Goal: Ask a question: Seek information or help from site administrators or community

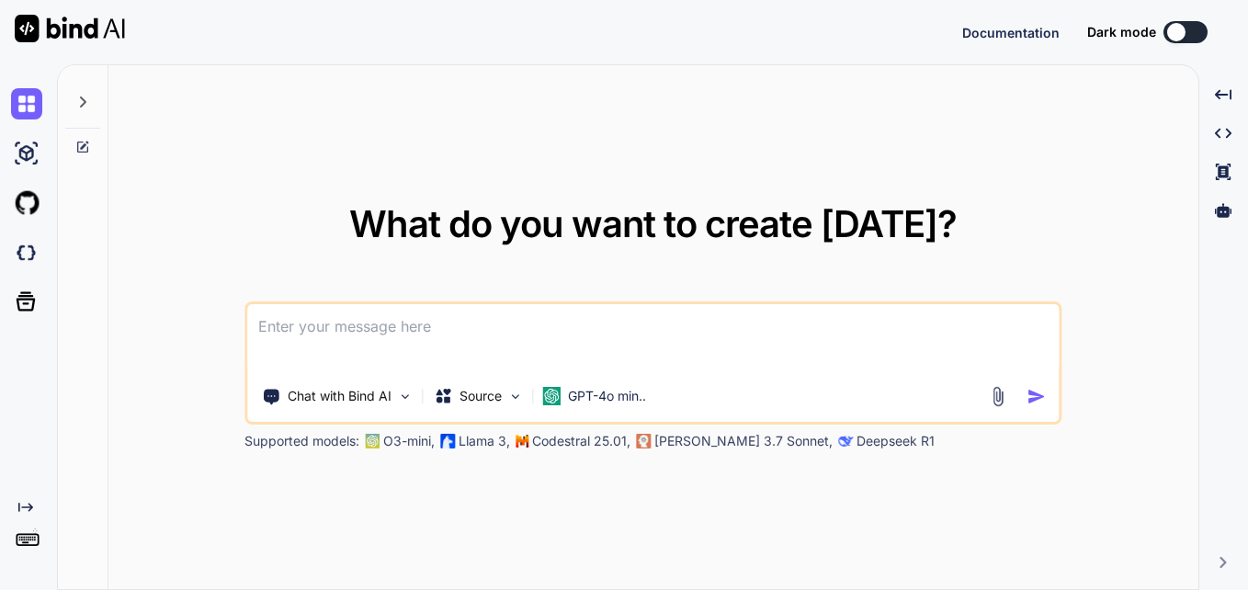
click at [567, 339] on textarea at bounding box center [653, 338] width 812 height 68
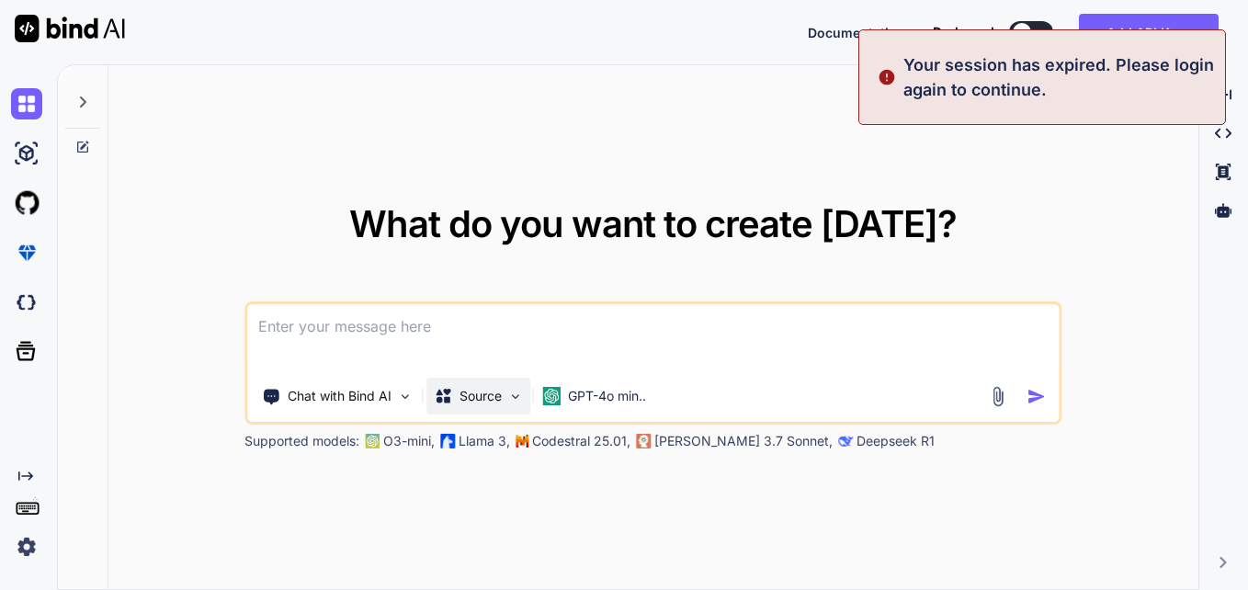
type textarea "x"
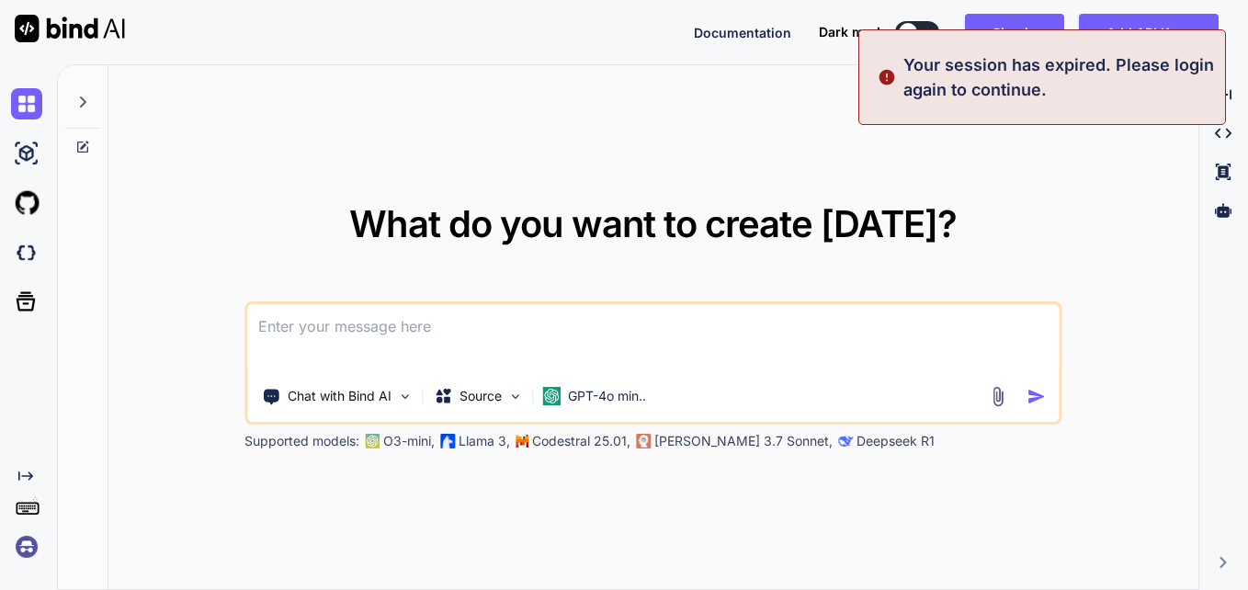
click at [473, 322] on textarea at bounding box center [653, 338] width 812 height 68
paste textarea
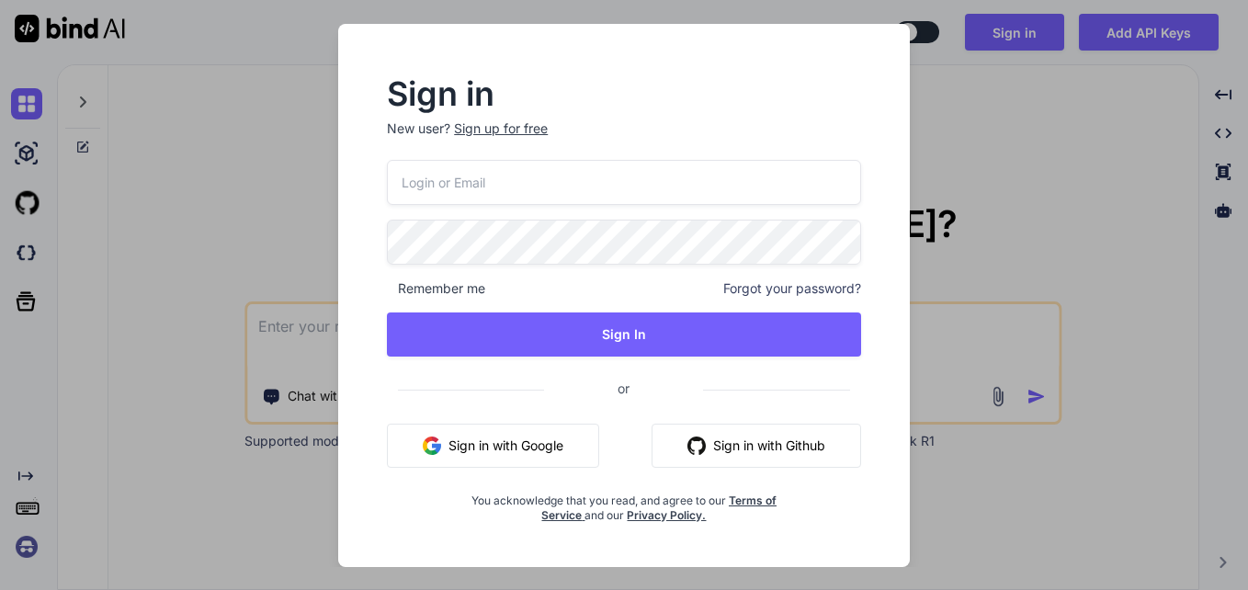
click at [514, 181] on input "email" at bounding box center [624, 182] width 474 height 45
type input "[EMAIL_ADDRESS][DOMAIN_NAME]"
click at [520, 185] on input "[EMAIL_ADDRESS][DOMAIN_NAME]" at bounding box center [624, 182] width 474 height 45
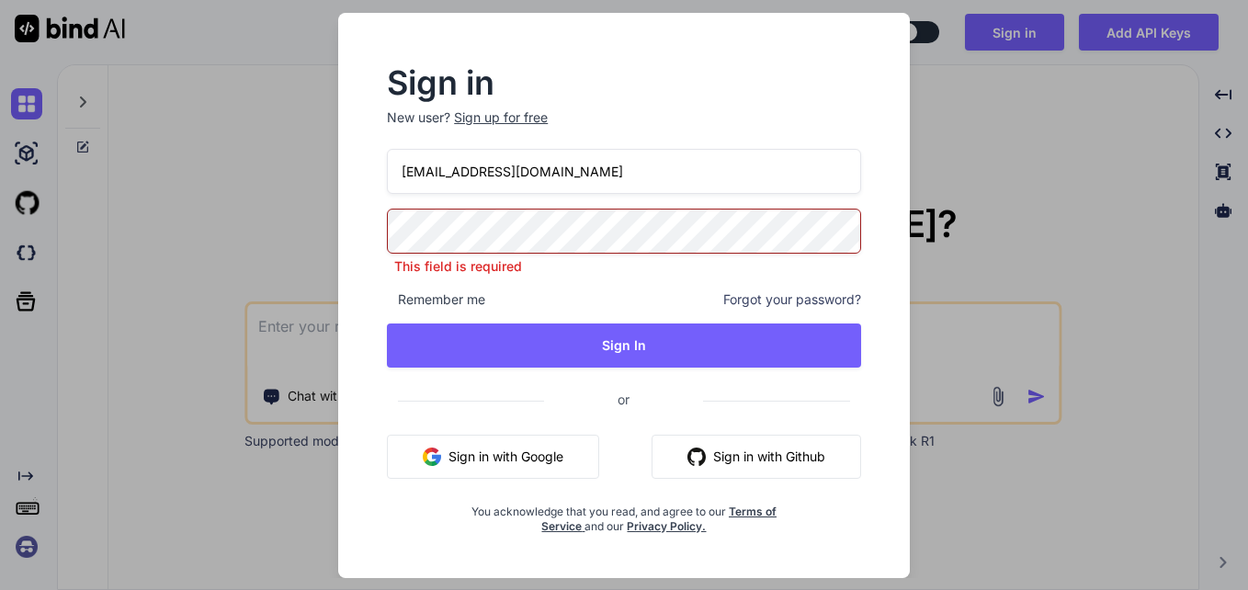
click at [520, 185] on input "[EMAIL_ADDRESS][DOMAIN_NAME]" at bounding box center [624, 171] width 474 height 45
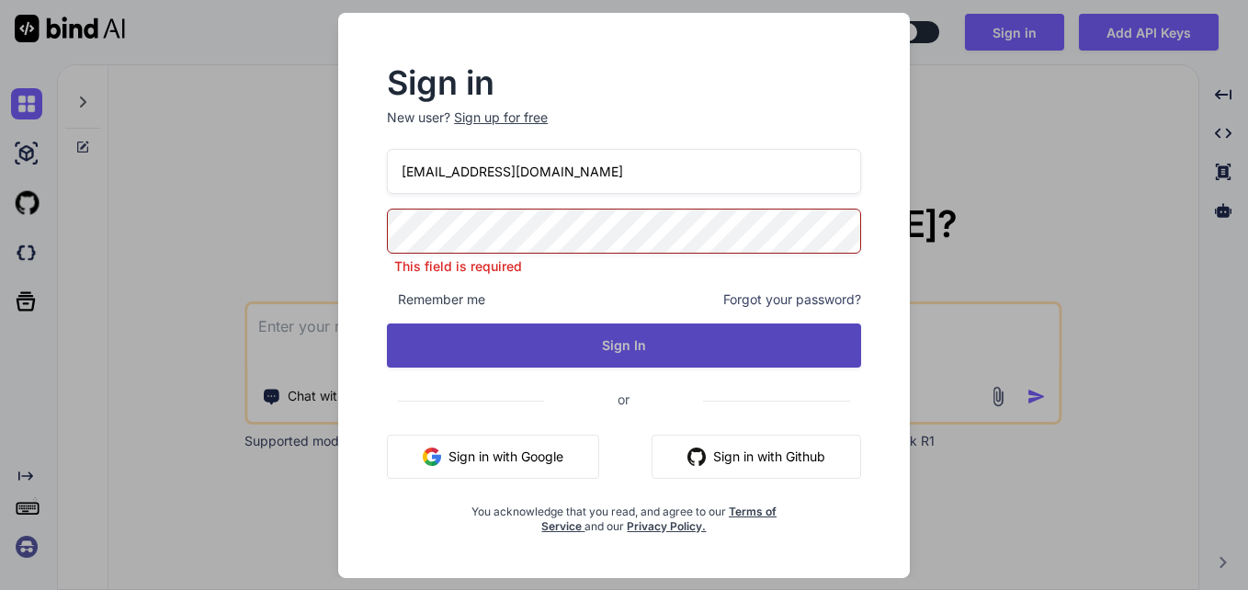
click at [501, 337] on button "Sign In" at bounding box center [624, 346] width 474 height 44
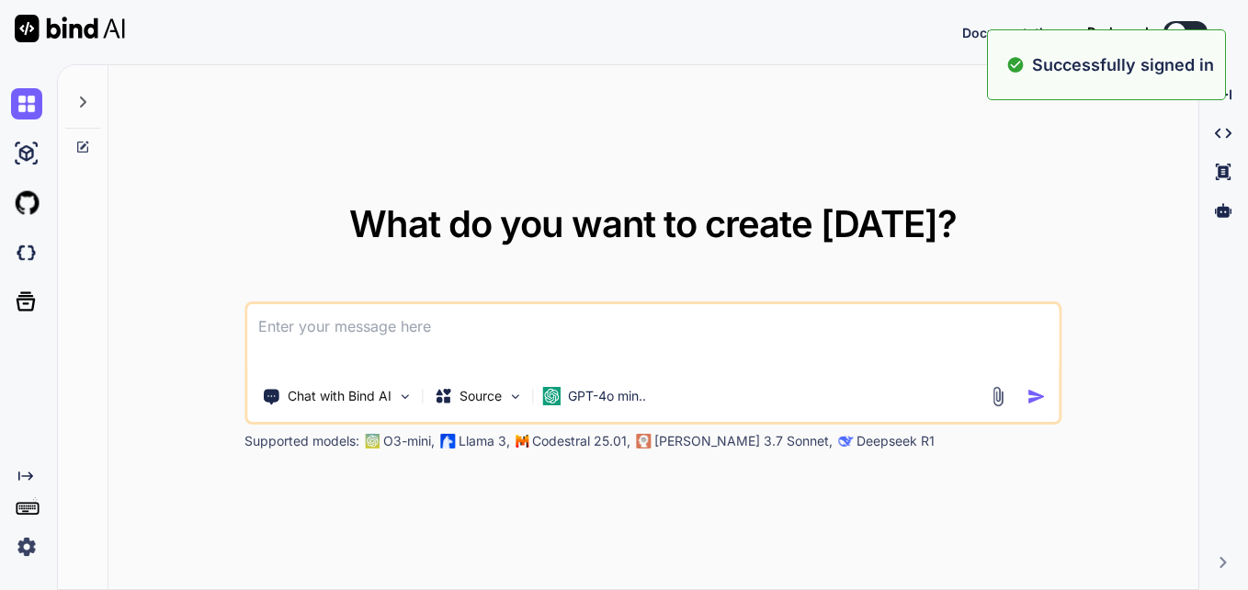
click at [432, 347] on textarea at bounding box center [653, 338] width 812 height 68
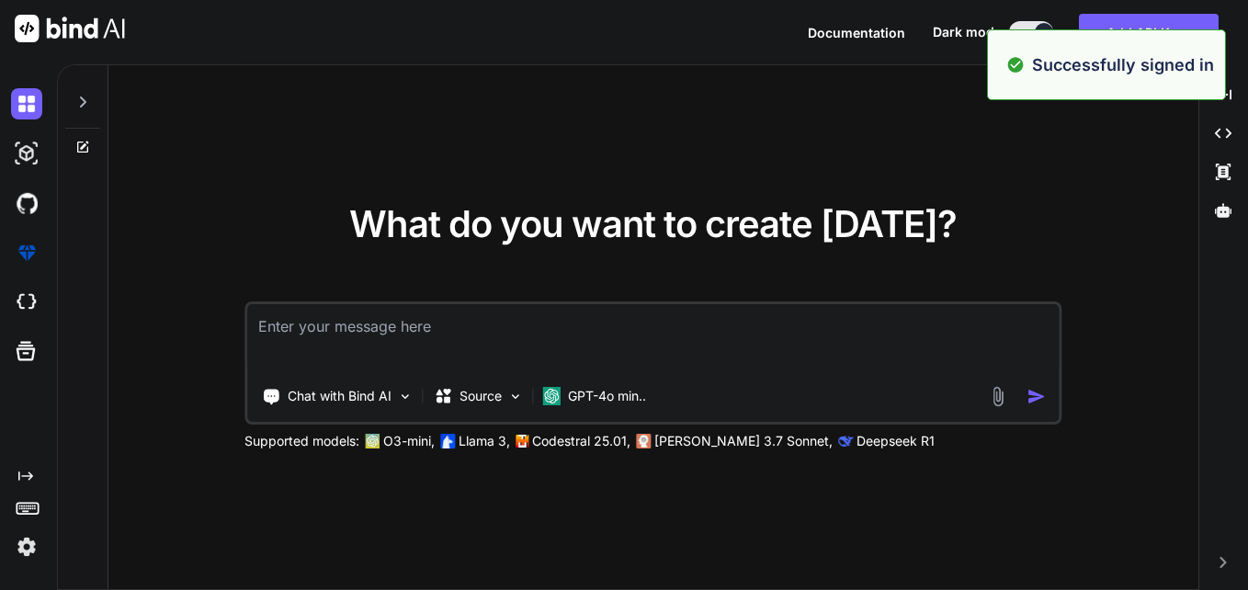
type textarea "x"
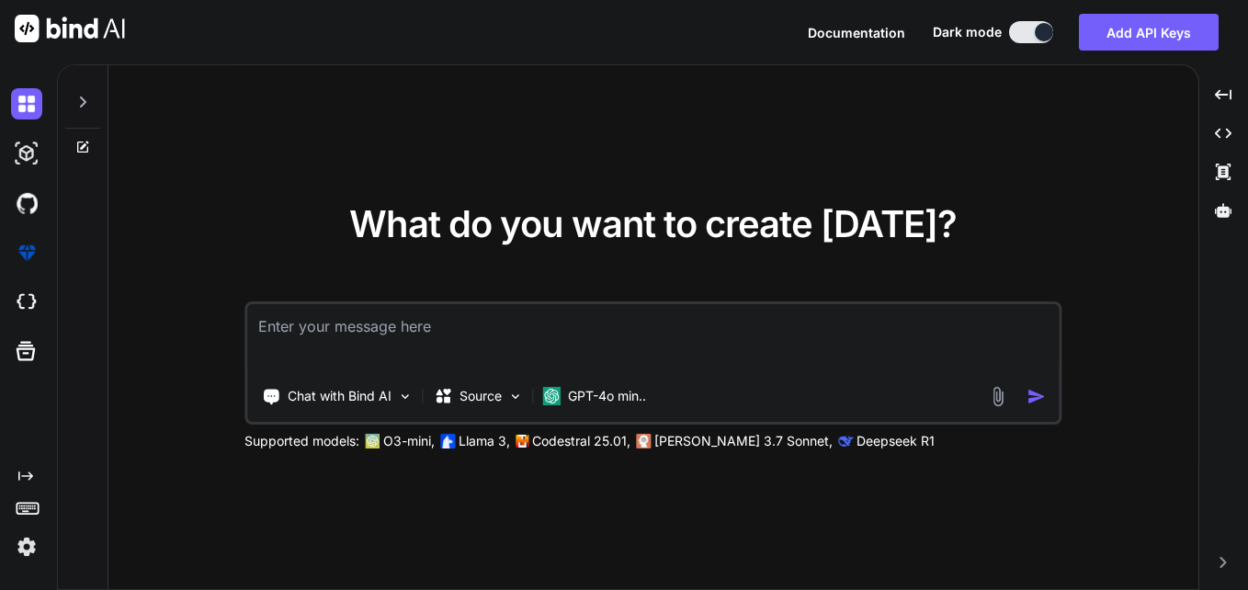
click at [598, 329] on textarea at bounding box center [653, 338] width 812 height 68
paste textarea "chunk_size=700000 batch_size=range(0,df.height,chunk_size) def process_batch(ba…"
type textarea "chunk_size=700000 batch_size=range(0,df.height,chunk_size) def process_batch(ba…"
type textarea "x"
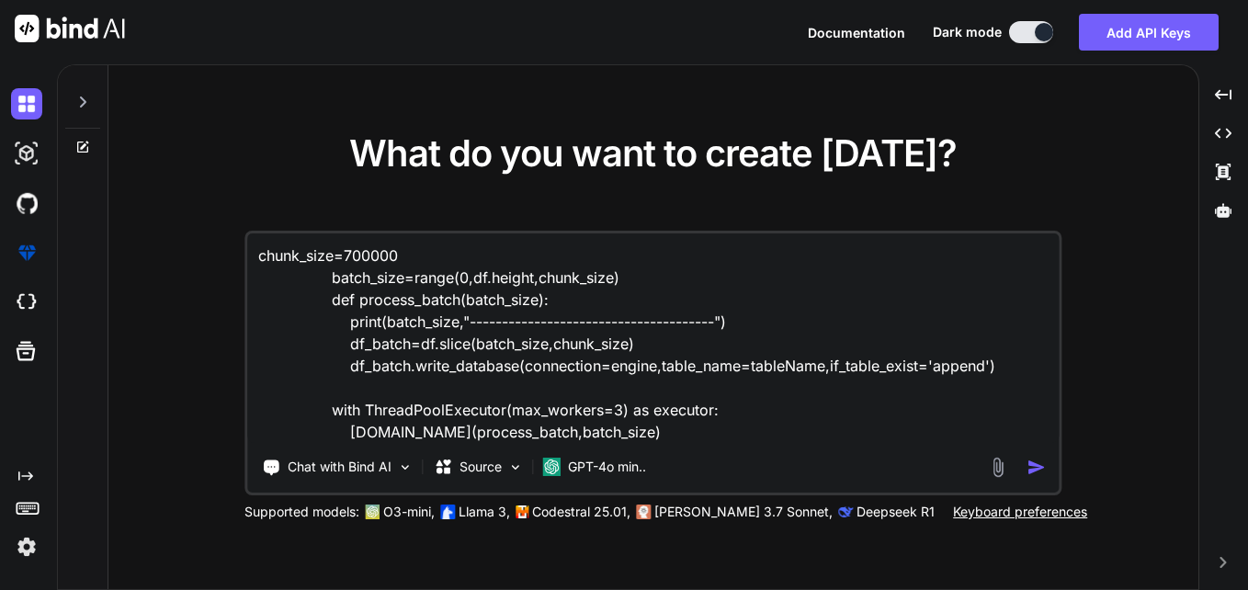
type textarea "chunk_size=700000 batch_size=range(0,df.height,chunk_size) def process_batch(ba…"
type textarea "x"
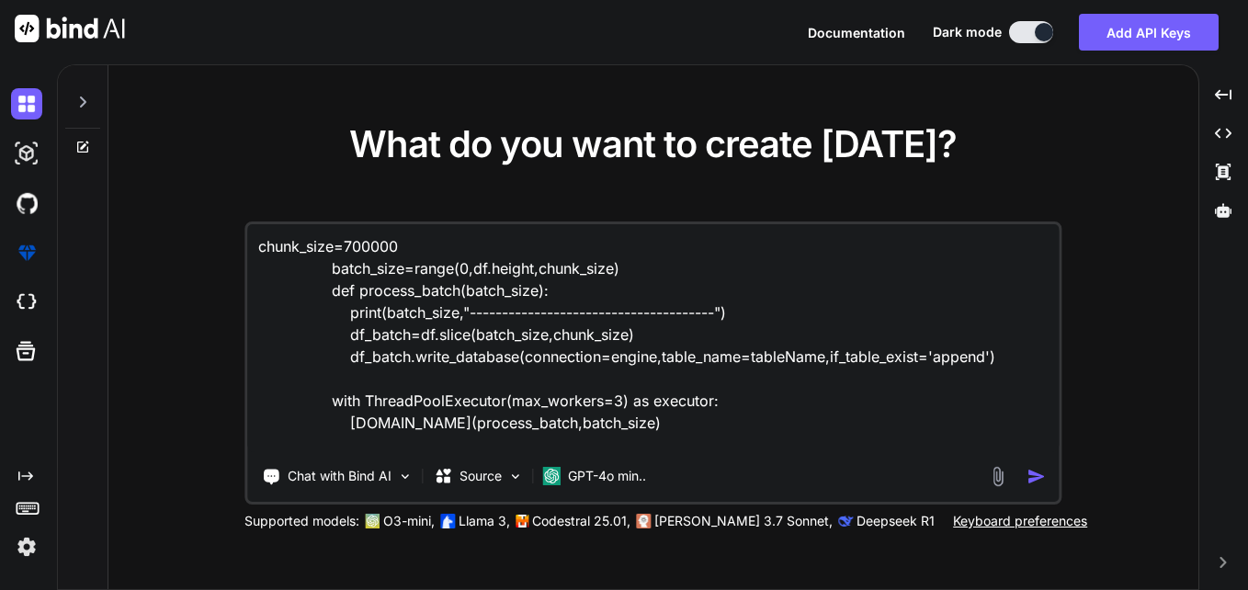
type textarea "chunk_size=700000 batch_size=range(0,df.height,chunk_size) def process_batch(ba…"
type textarea "x"
type textarea "chunk_size=700000 batch_size=range(0,df.height,chunk_size) def process_batch(ba…"
type textarea "x"
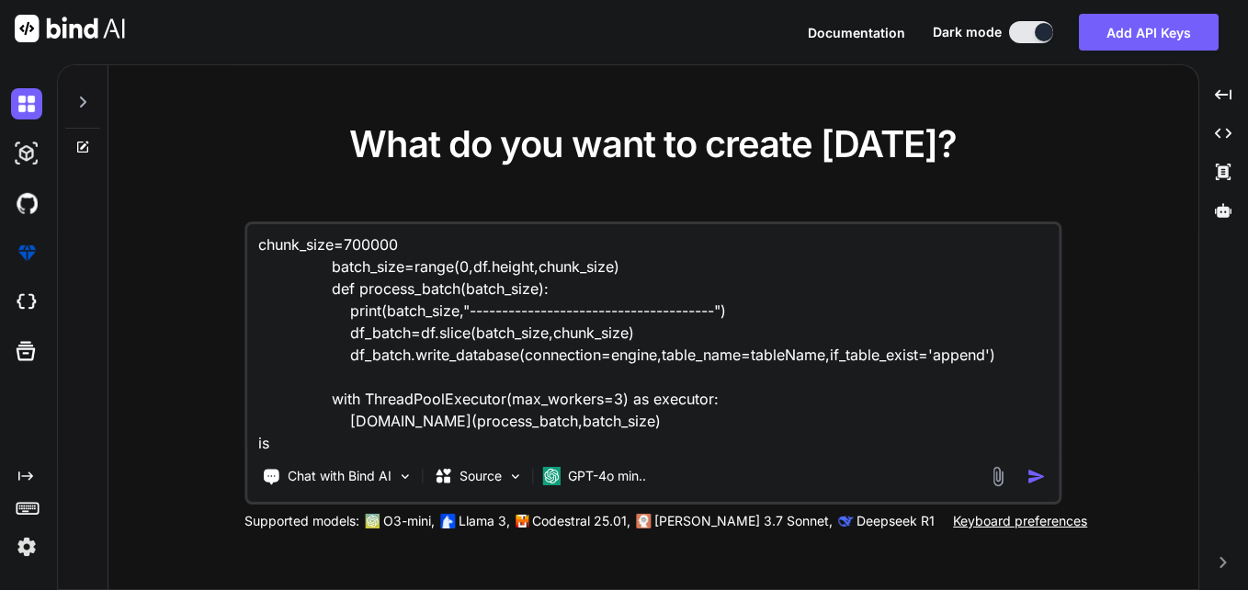
type textarea "chunk_size=700000 batch_size=range(0,df.height,chunk_size) def process_batch(ba…"
type textarea "x"
type textarea "chunk_size=700000 batch_size=range(0,df.height,chunk_size) def process_batch(ba…"
type textarea "x"
type textarea "chunk_size=700000 batch_size=range(0,df.height,chunk_size) def process_batch(ba…"
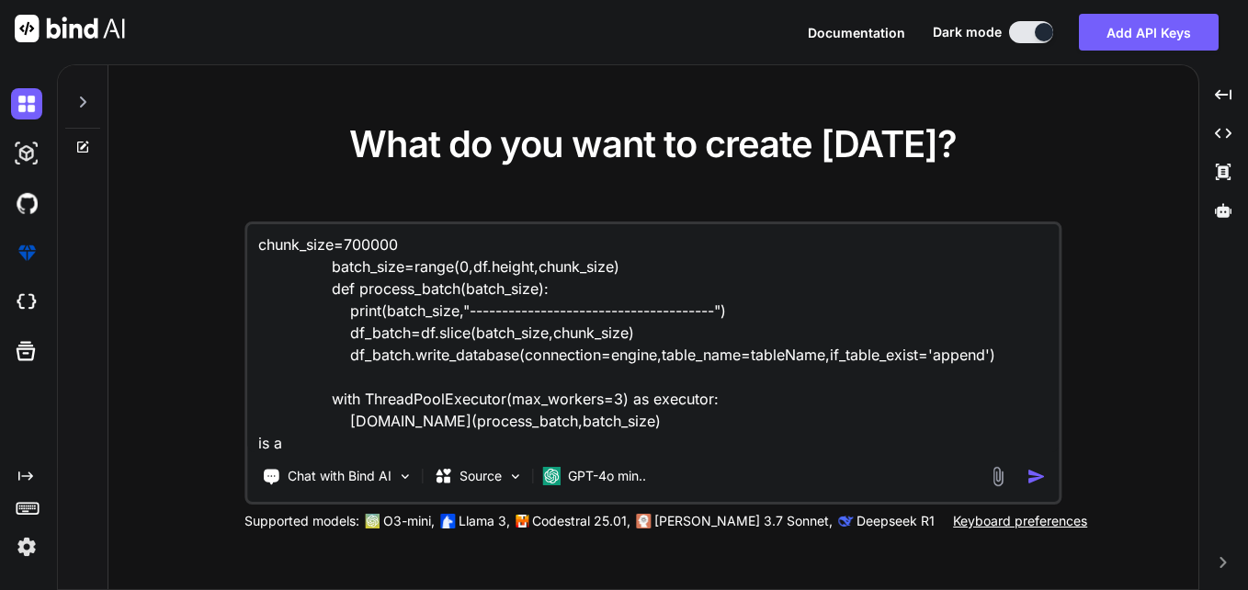
type textarea "x"
type textarea "chunk_size=700000 batch_size=range(0,df.height,chunk_size) def process_batch(ba…"
type textarea "x"
type textarea "chunk_size=700000 batch_size=range(0,df.height,chunk_size) def process_batch(ba…"
type textarea "x"
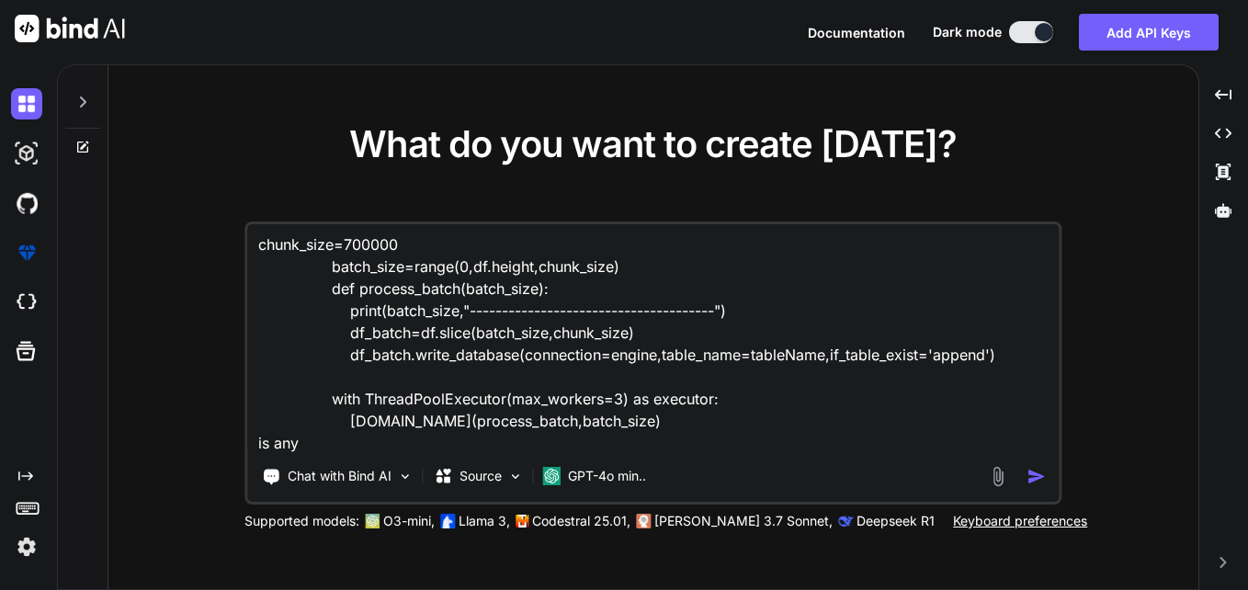
type textarea "chunk_size=700000 batch_size=range(0,df.height,chunk_size) def process_batch(ba…"
type textarea "x"
type textarea "chunk_size=700000 batch_size=range(0,df.height,chunk_size) def process_batch(ba…"
type textarea "x"
type textarea "chunk_size=700000 batch_size=range(0,df.height,chunk_size) def process_batch(ba…"
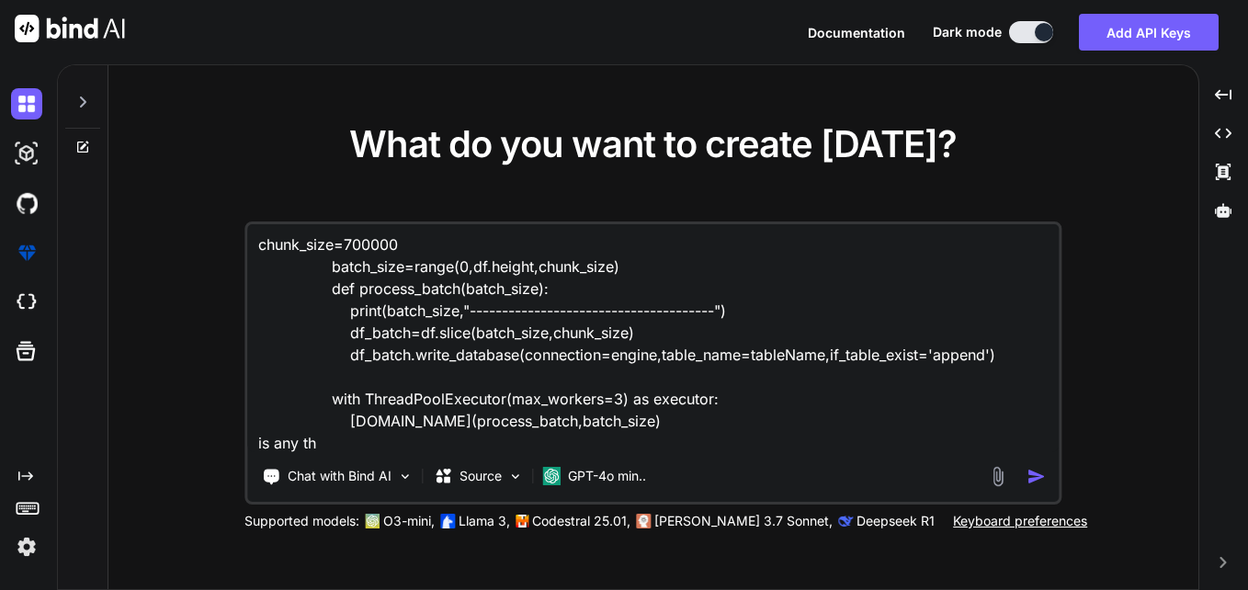
type textarea "x"
type textarea "chunk_size=700000 batch_size=range(0,df.height,chunk_size) def process_batch(ba…"
type textarea "x"
type textarea "chunk_size=700000 batch_size=range(0,df.height,chunk_size) def process_batch(ba…"
type textarea "x"
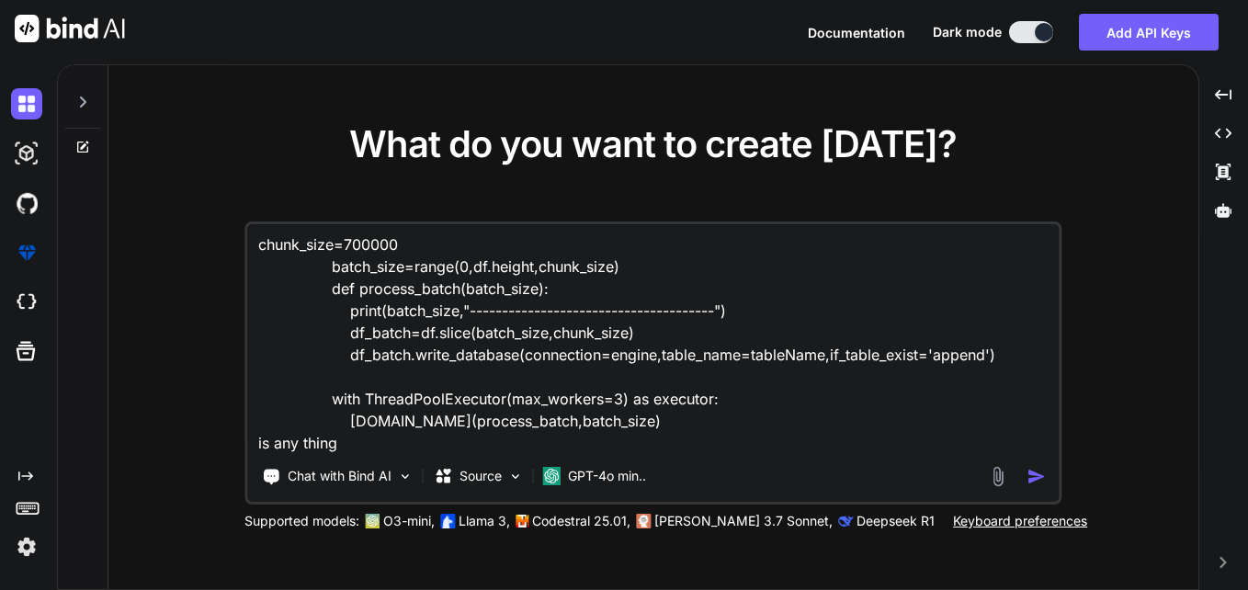
type textarea "chunk_size=700000 batch_size=range(0,df.height,chunk_size) def process_batch(ba…"
type textarea "x"
type textarea "chunk_size=700000 batch_size=range(0,df.height,chunk_size) def process_batch(ba…"
type textarea "x"
type textarea "chunk_size=700000 batch_size=range(0,df.height,chunk_size) def process_batch(ba…"
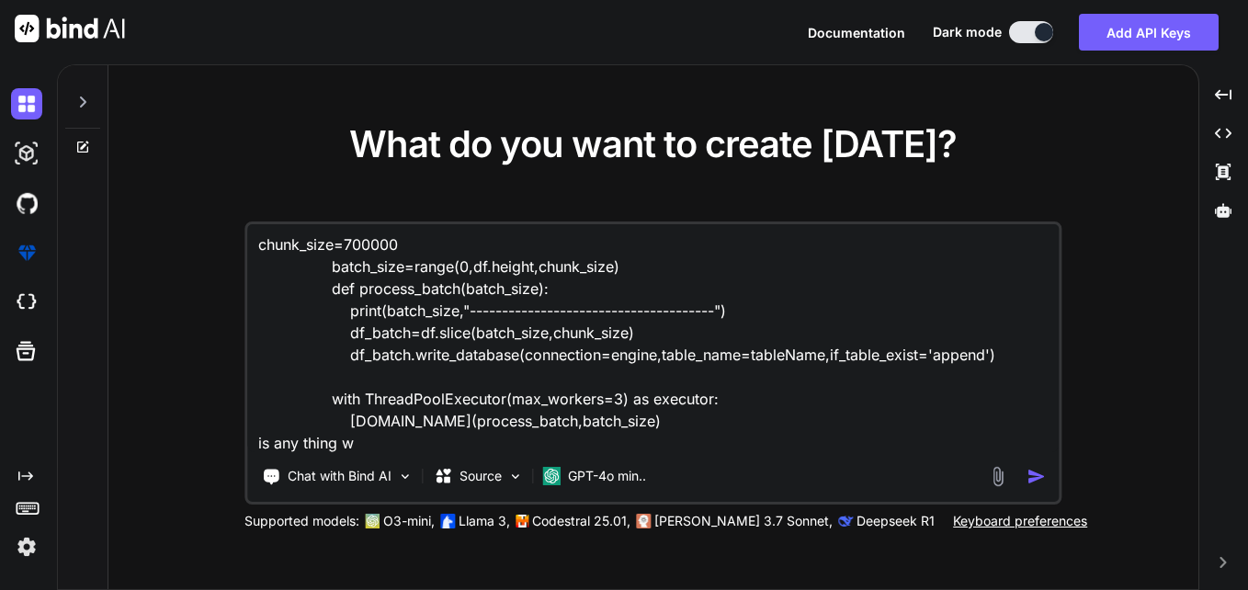
type textarea "x"
type textarea "chunk_size=700000 batch_size=range(0,df.height,chunk_size) def process_batch(ba…"
type textarea "x"
type textarea "chunk_size=700000 batch_size=range(0,df.height,chunk_size) def process_batch(ba…"
type textarea "x"
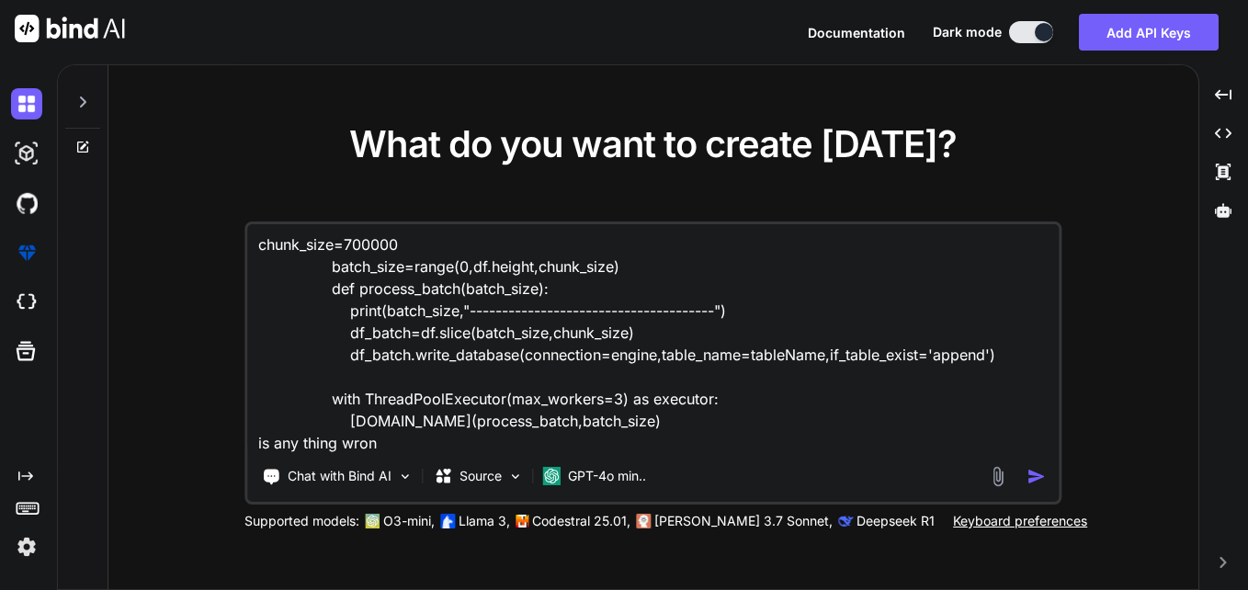
type textarea "chunk_size=700000 batch_size=range(0,df.height,chunk_size) def process_batch(ba…"
type textarea "x"
type textarea "chunk_size=700000 batch_size=range(0,df.height,chunk_size) def process_batch(ba…"
type textarea "x"
type textarea "chunk_size=700000 batch_size=range(0,df.height,chunk_size) def process_batch(ba…"
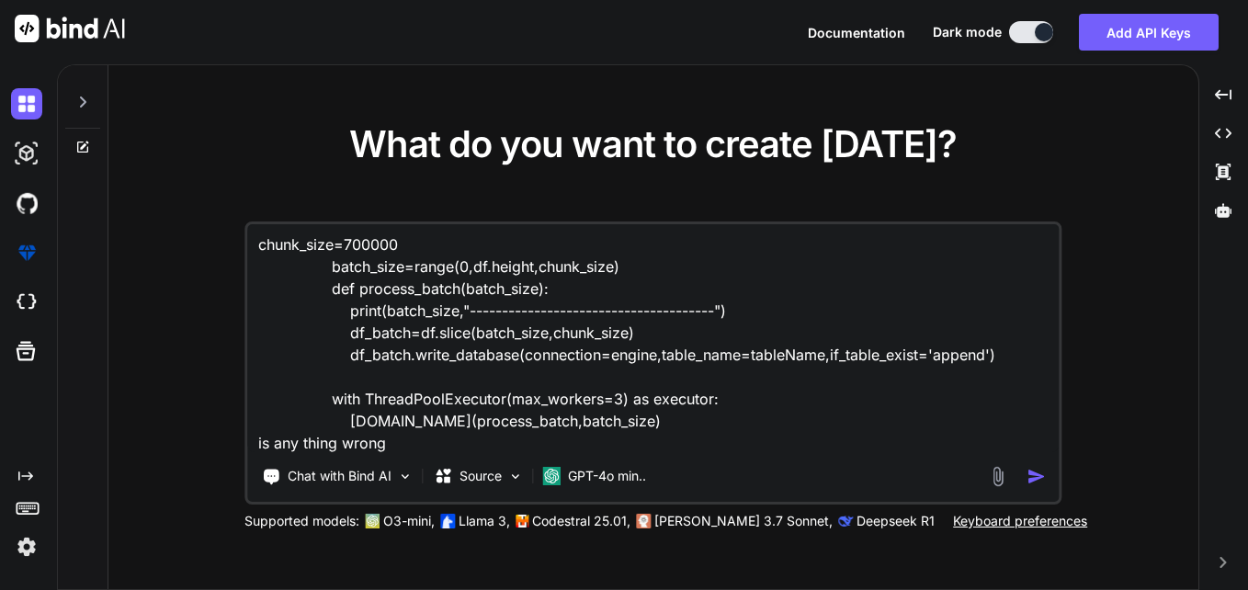
type textarea "x"
type textarea "chunk_size=700000 batch_size=range(0,df.height,chunk_size) def process_batch(ba…"
type textarea "x"
type textarea "chunk_size=700000 batch_size=range(0,df.height,chunk_size) def process_batch(ba…"
type textarea "x"
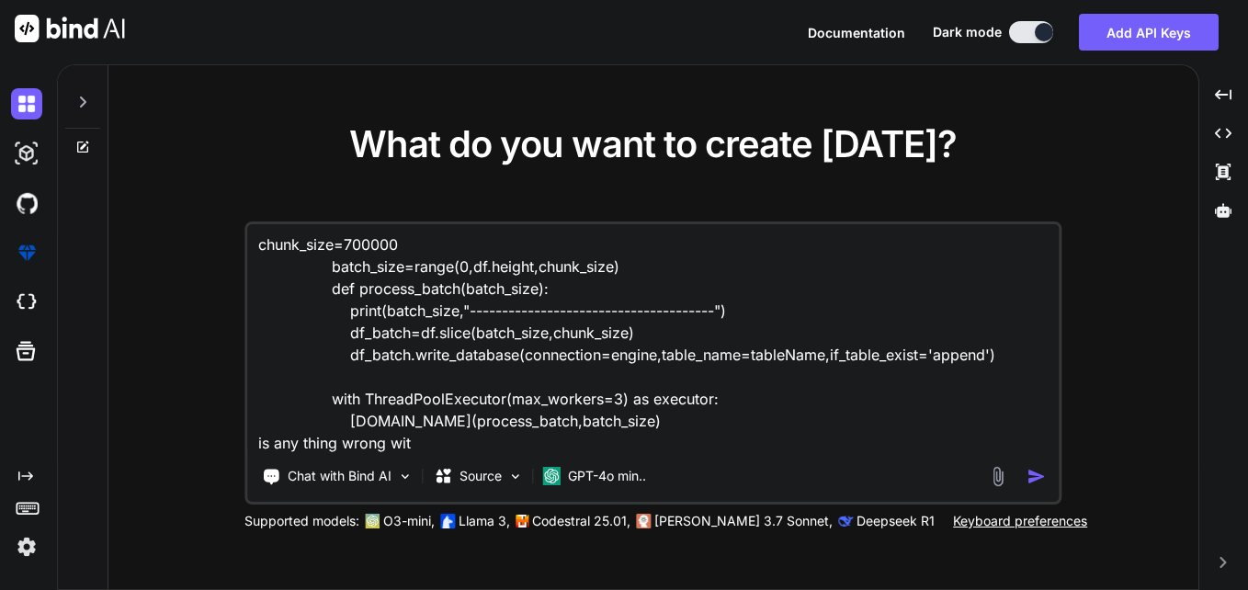
type textarea "chunk_size=700000 batch_size=range(0,df.height,chunk_size) def process_batch(ba…"
type textarea "x"
type textarea "chunk_size=700000 batch_size=range(0,df.height,chunk_size) def process_batch(ba…"
type textarea "x"
type textarea "chunk_size=700000 batch_size=range(0,df.height,chunk_size) def process_batch(ba…"
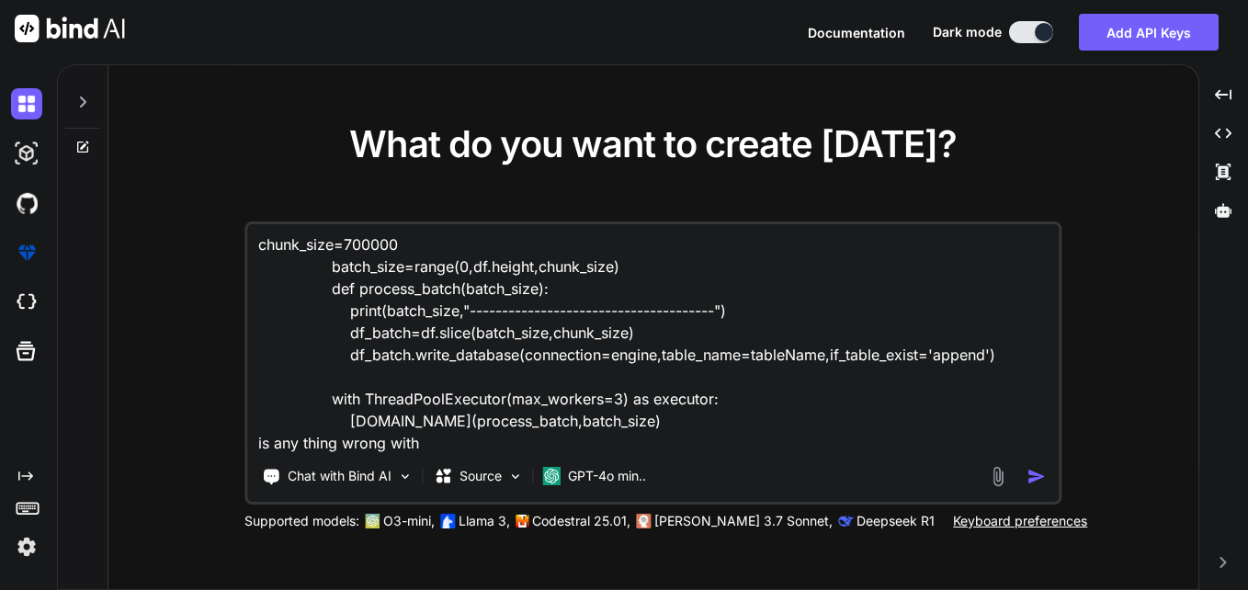
type textarea "x"
type textarea "chunk_size=700000 batch_size=range(0,df.height,chunk_size) def process_batch(ba…"
type textarea "x"
type textarea "chunk_size=700000 batch_size=range(0,df.height,chunk_size) def process_batch(ba…"
type textarea "x"
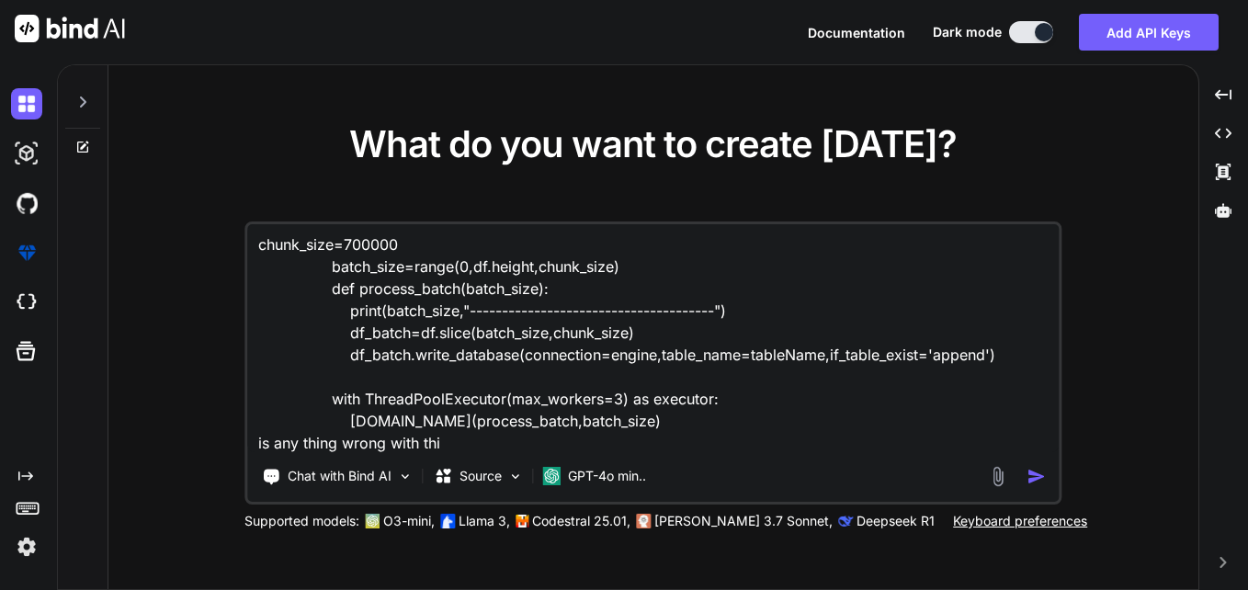
type textarea "chunk_size=700000 batch_size=range(0,df.height,chunk_size) def process_batch(ba…"
type textarea "x"
type textarea "chunk_size=700000 batch_size=range(0,df.height,chunk_size) def process_batch(ba…"
type textarea "x"
type textarea "chunk_size=700000 batch_size=range(0,df.height,chunk_size) def process_batch(ba…"
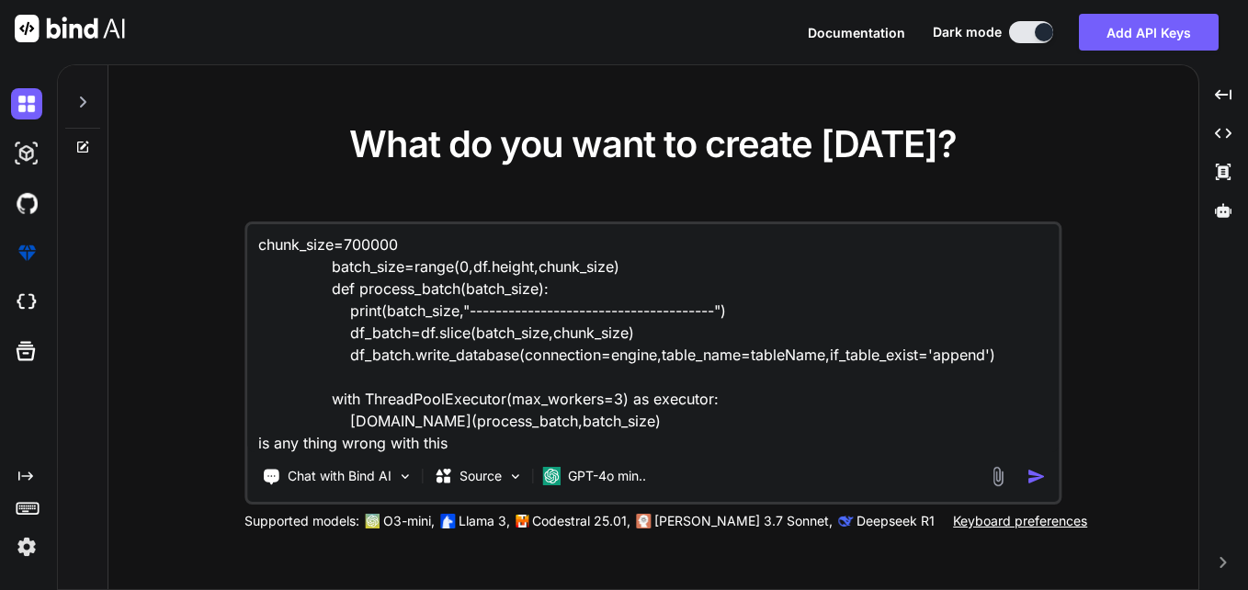
type textarea "x"
type textarea "chunk_size=700000 batch_size=range(0,df.height,chunk_size) def process_batch(ba…"
type textarea "x"
type textarea "chunk_size=700000 batch_size=range(0,df.height,chunk_size) def process_batch(ba…"
type textarea "x"
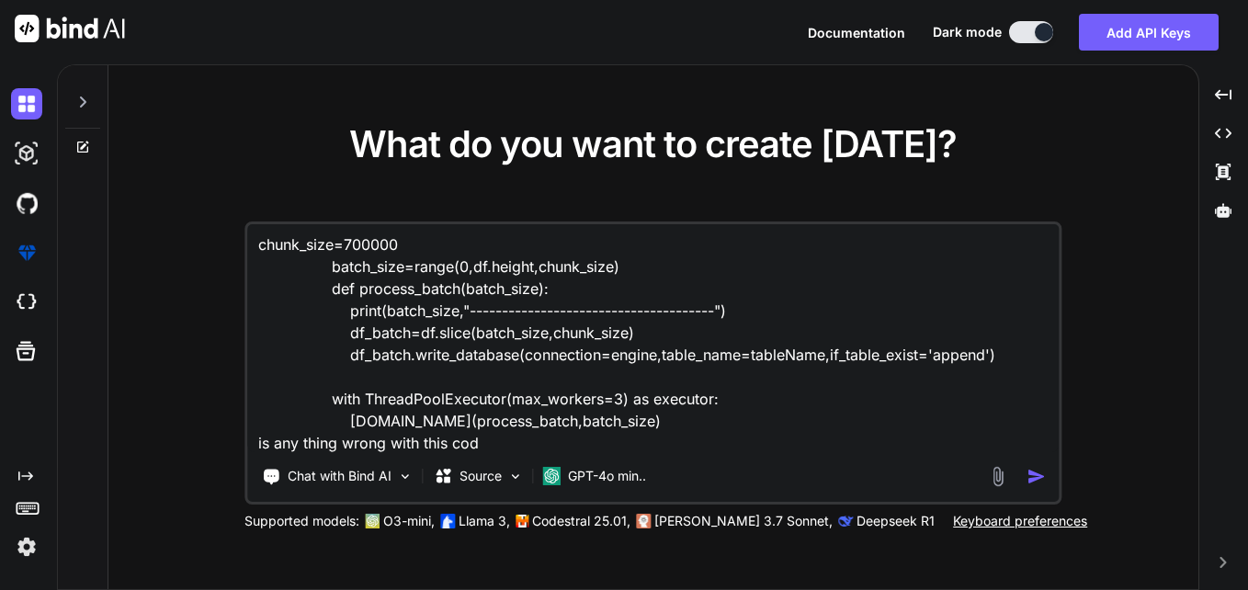
type textarea "chunk_size=700000 batch_size=range(0,df.height,chunk_size) def process_batch(ba…"
type textarea "x"
type textarea "chunk_size=700000 batch_size=range(0,df.height,chunk_size) def process_batch(ba…"
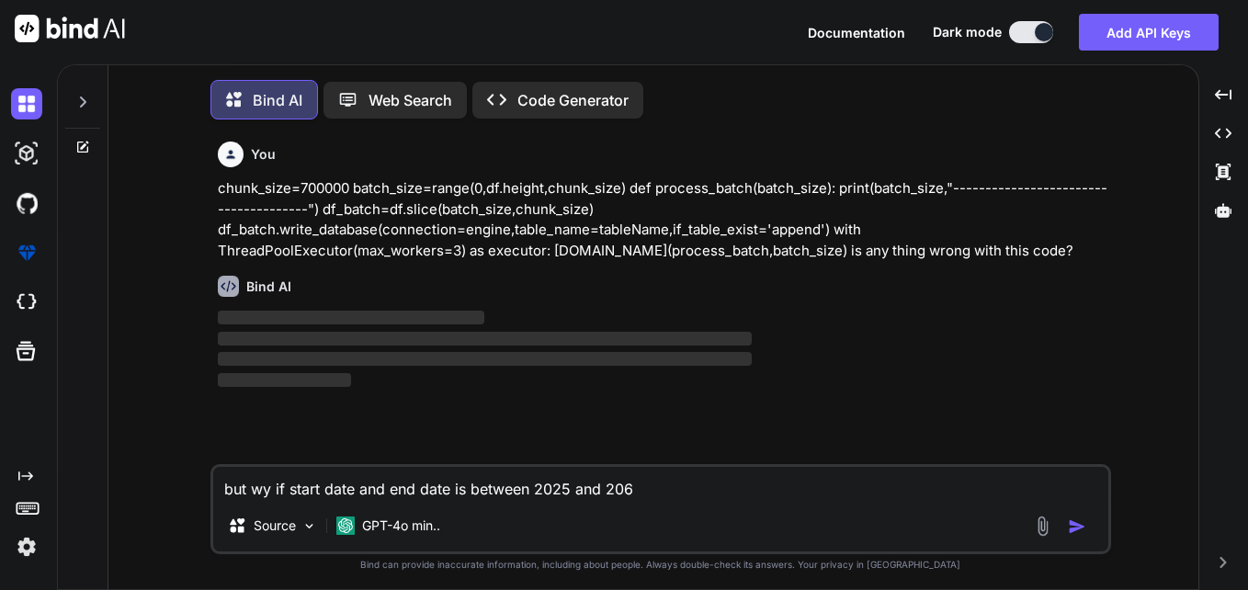
scroll to position [9, 0]
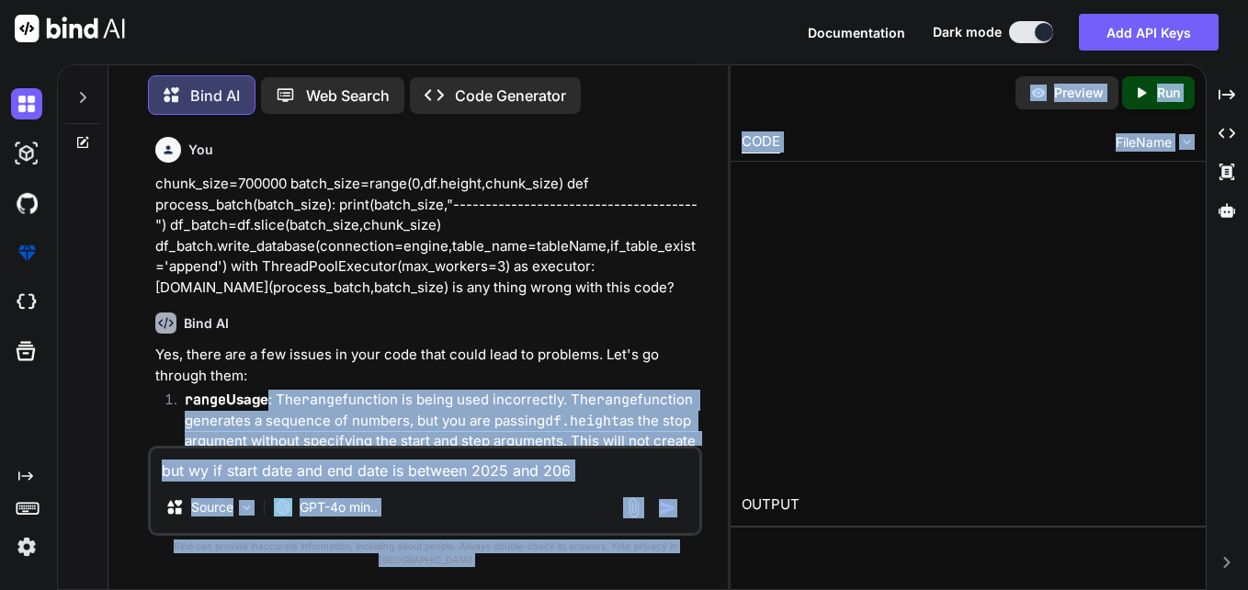
click at [1030, 367] on div "Bind AI Web Search Created with Pixso. Code Generator You chunk_size=700000 bat…" at bounding box center [652, 327] width 1191 height 526
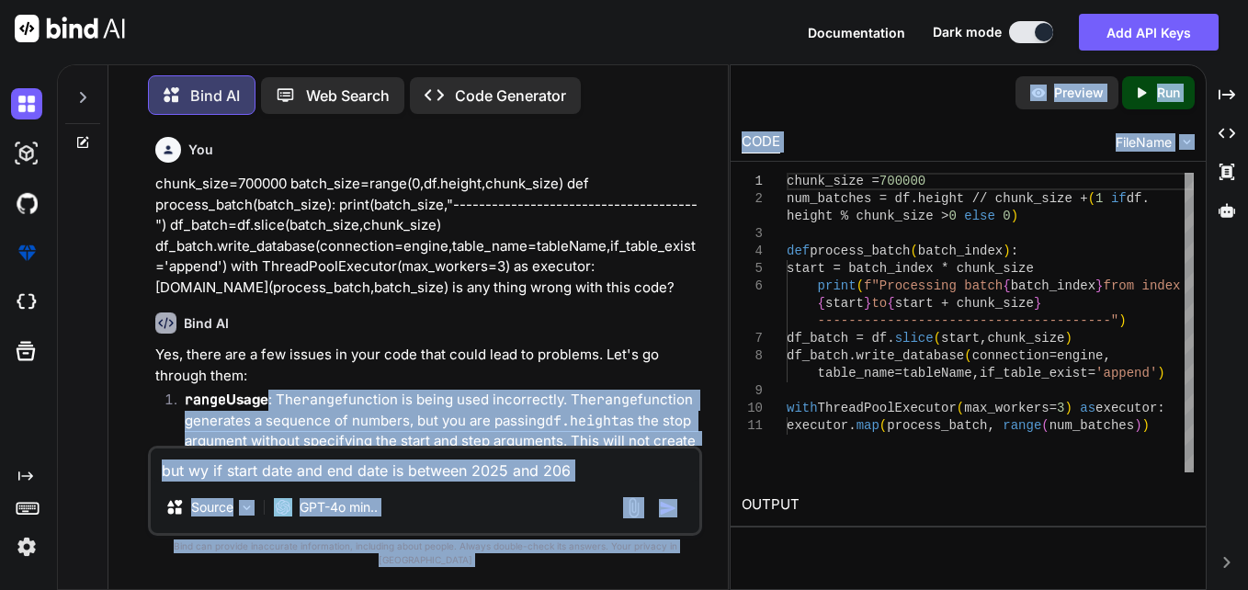
type textarea "x"
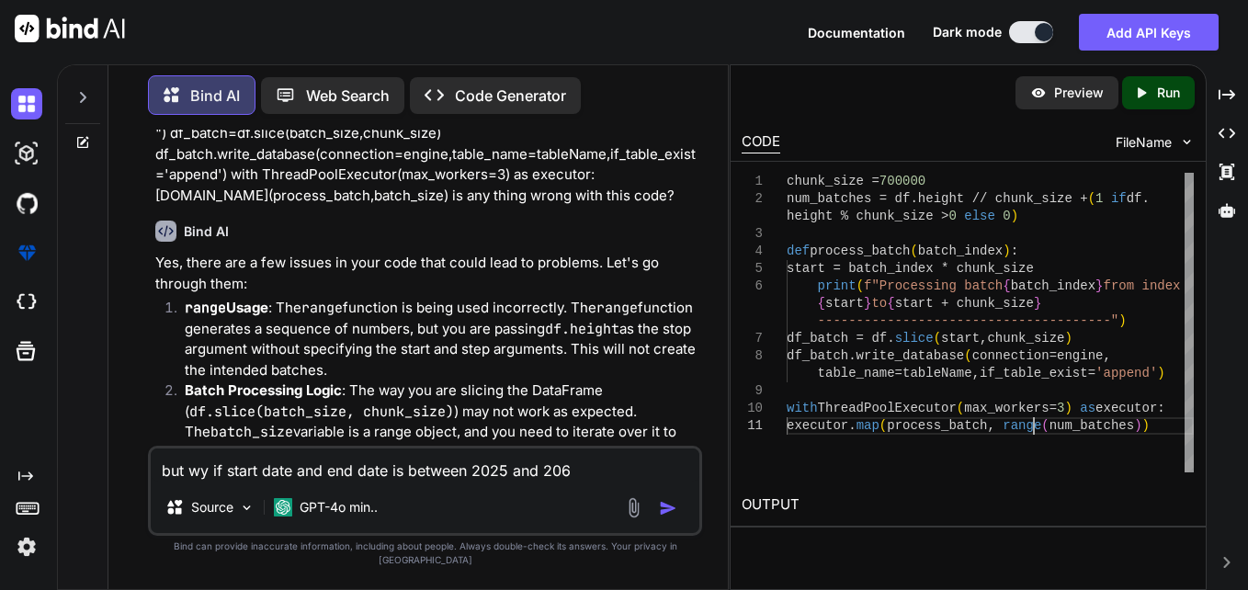
scroll to position [0, 0]
click at [1036, 425] on div "chunk_size = 700000 num_batches = df.height // chunk_size + ( 1 if df. height %…" at bounding box center [990, 323] width 407 height 300
click at [1080, 422] on div "chunk_size = 700000 num_batches = df.height // chunk_size + ( 1 if df. height %…" at bounding box center [990, 323] width 407 height 300
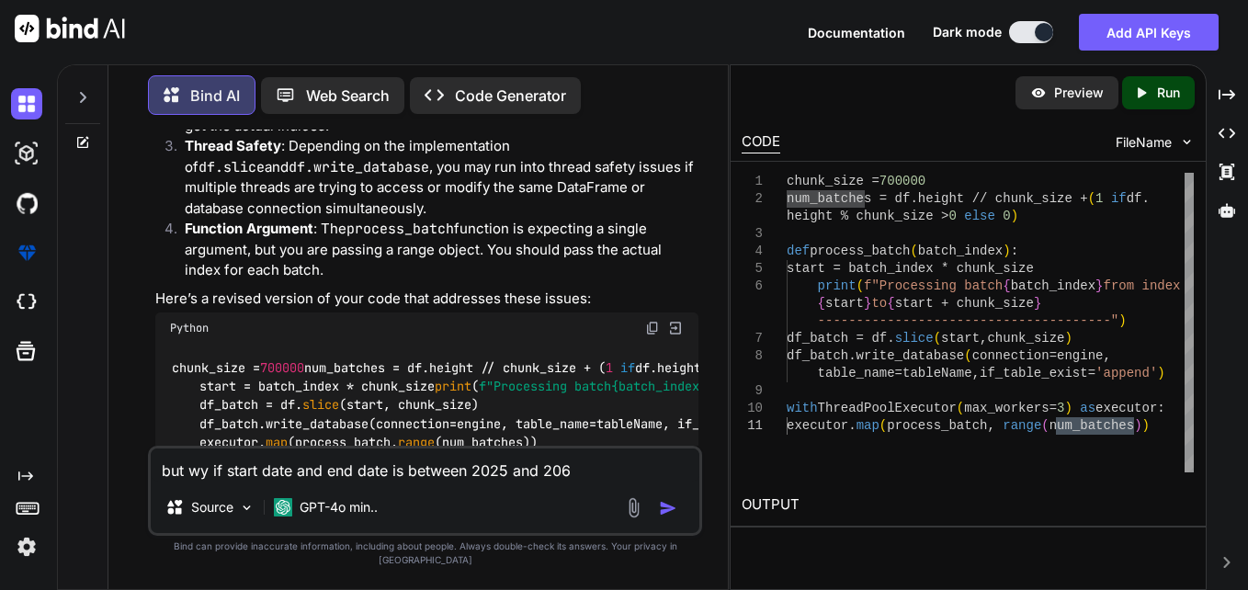
scroll to position [460, 0]
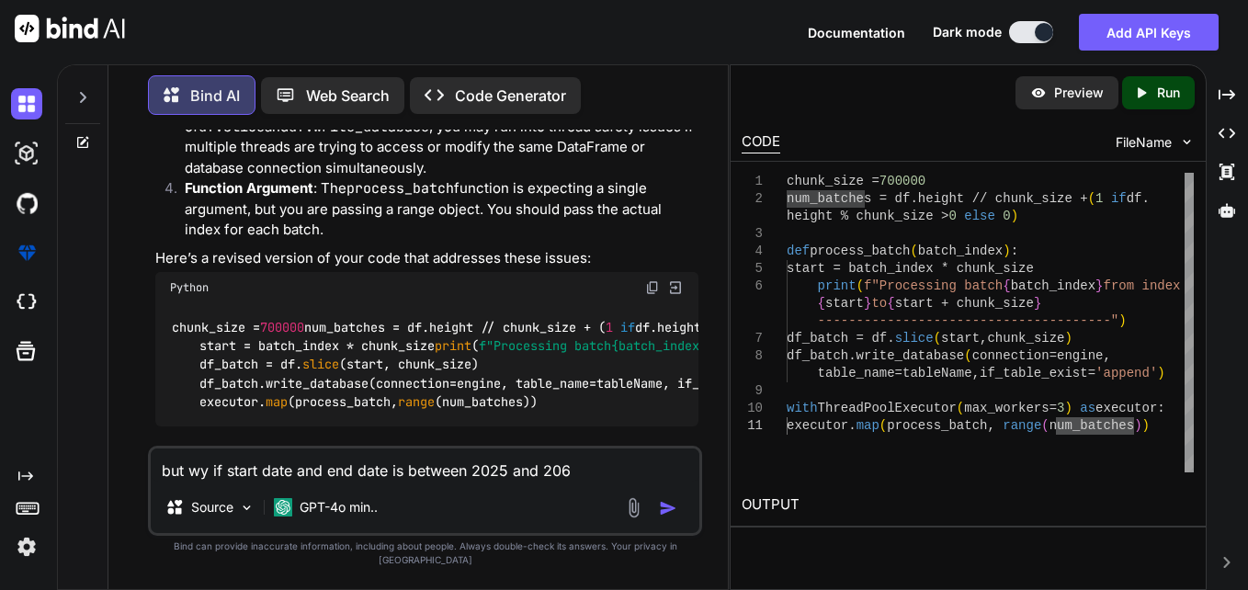
click at [653, 282] on img at bounding box center [652, 287] width 15 height 15
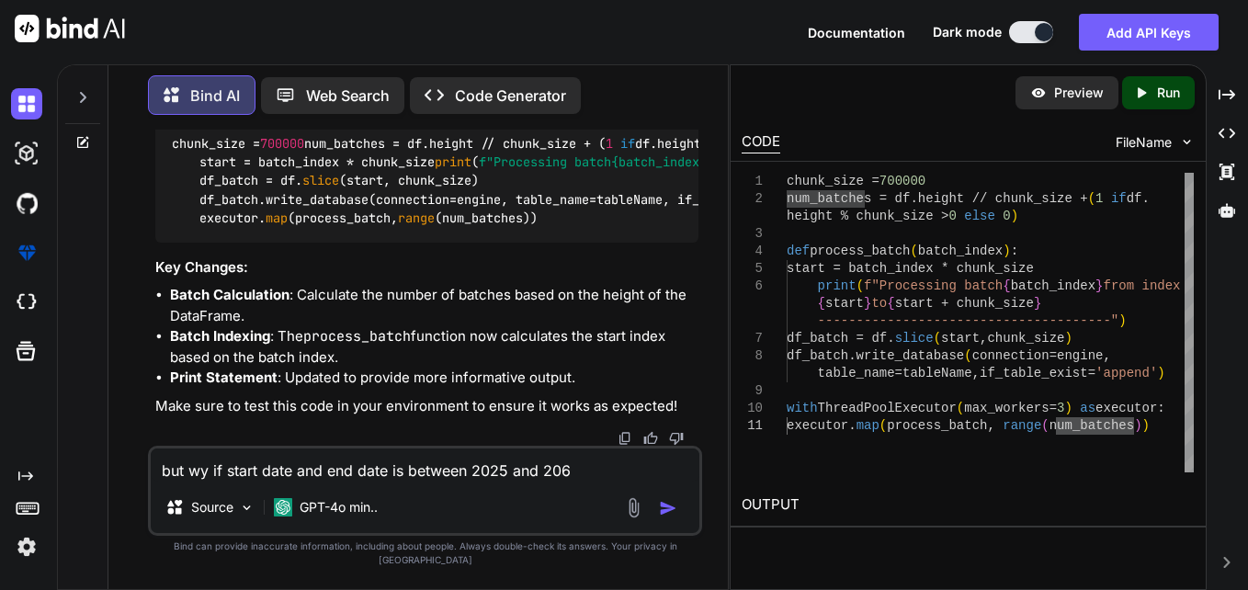
click at [861, 416] on div "chunk_size = 700000 num_batches = df.height // chunk_size + ( 1 if df. height %…" at bounding box center [990, 323] width 407 height 300
click at [903, 197] on div "chunk_size = 700000 num_batches = df.height // chunk_size + ( 1 if df. height %…" at bounding box center [990, 323] width 407 height 300
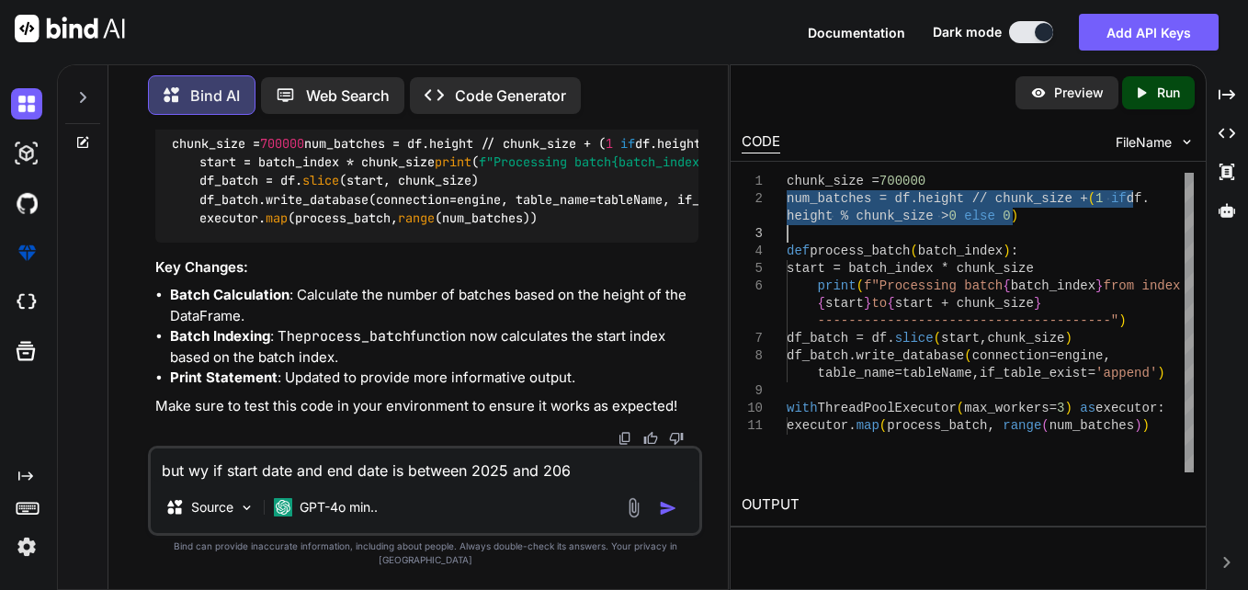
click at [903, 197] on div "chunk_size = 700000 num_batches = df.height // chunk_size + ( 1 if df. height %…" at bounding box center [990, 323] width 407 height 300
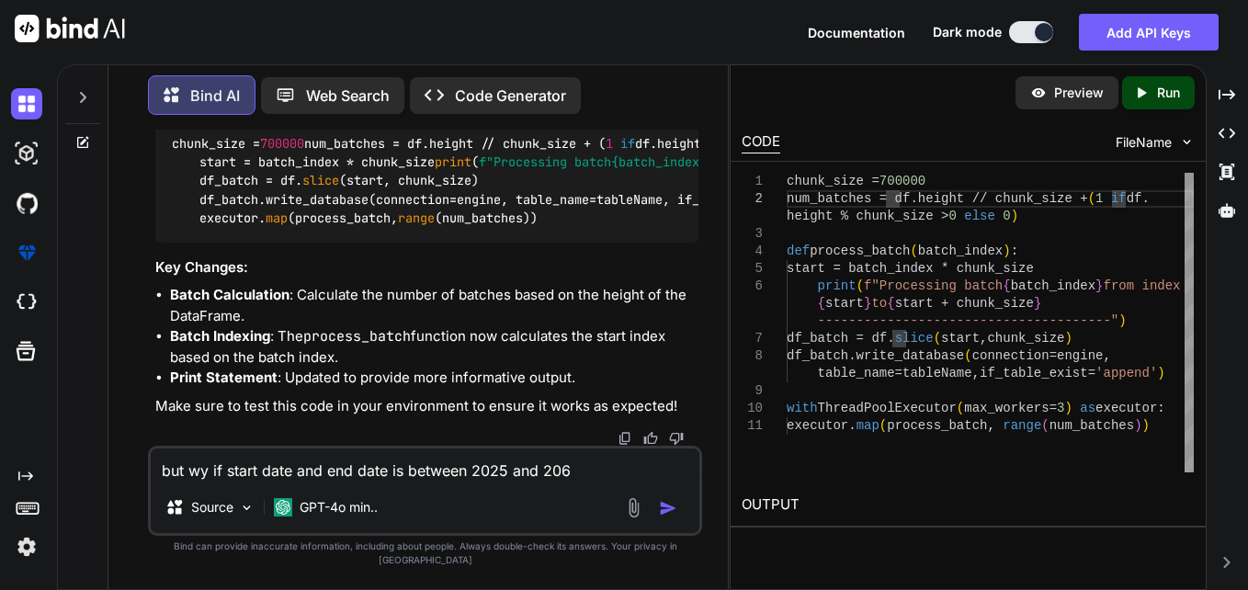
click at [1005, 198] on div "chunk_size = 700000 num_batches = df.height // chunk_size + ( 1 if df. height %…" at bounding box center [990, 323] width 407 height 300
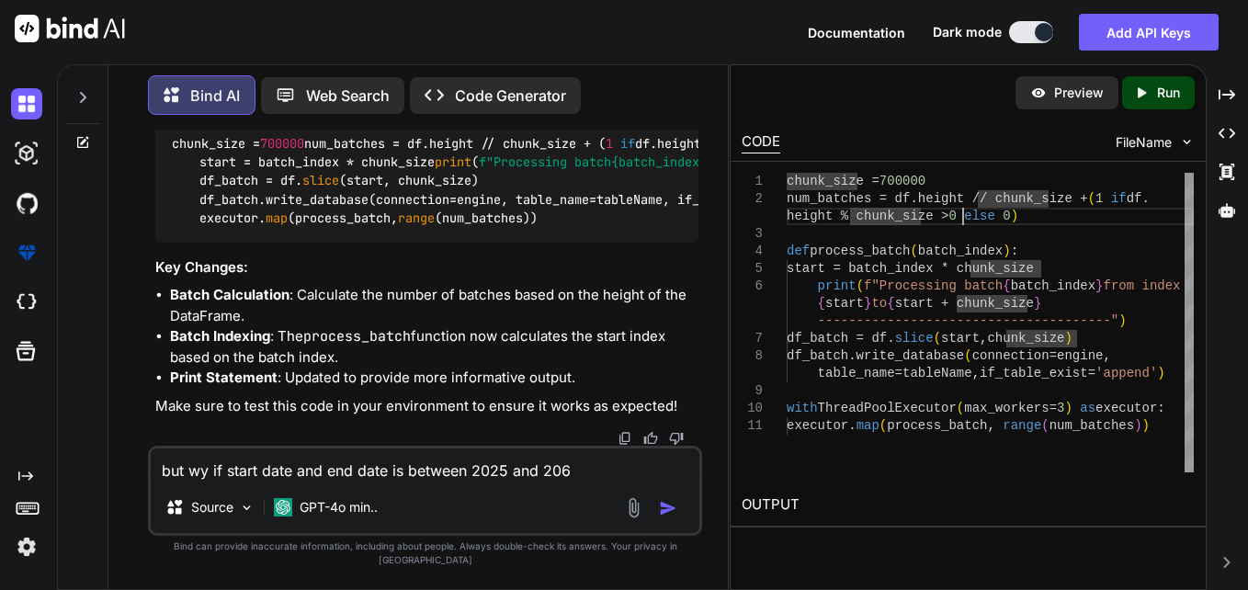
click at [965, 220] on div "chunk_size = 700000 num_batches = df.height // chunk_size + ( 1 if df. height %…" at bounding box center [990, 323] width 407 height 300
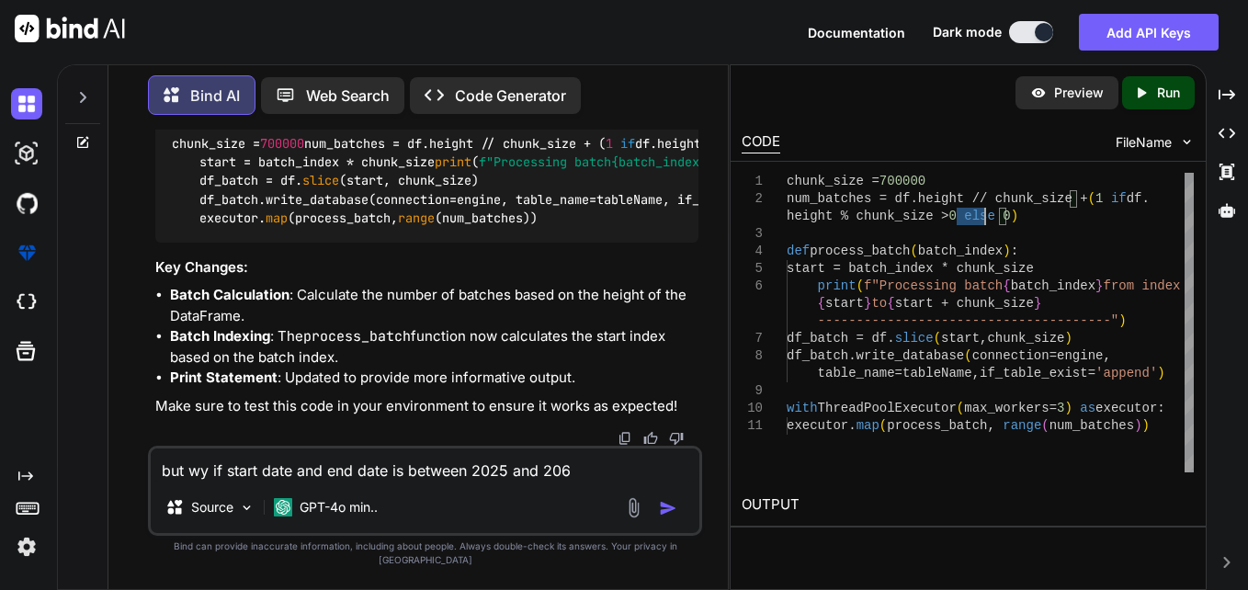
click at [965, 220] on div "chunk_size = 700000 num_batches = df.height // chunk_size + ( 1 if df. height %…" at bounding box center [990, 323] width 407 height 300
click at [1014, 231] on div "chunk_size = 700000 num_batches = df.height // chunk_size + ( 1 if df. height %…" at bounding box center [990, 323] width 407 height 300
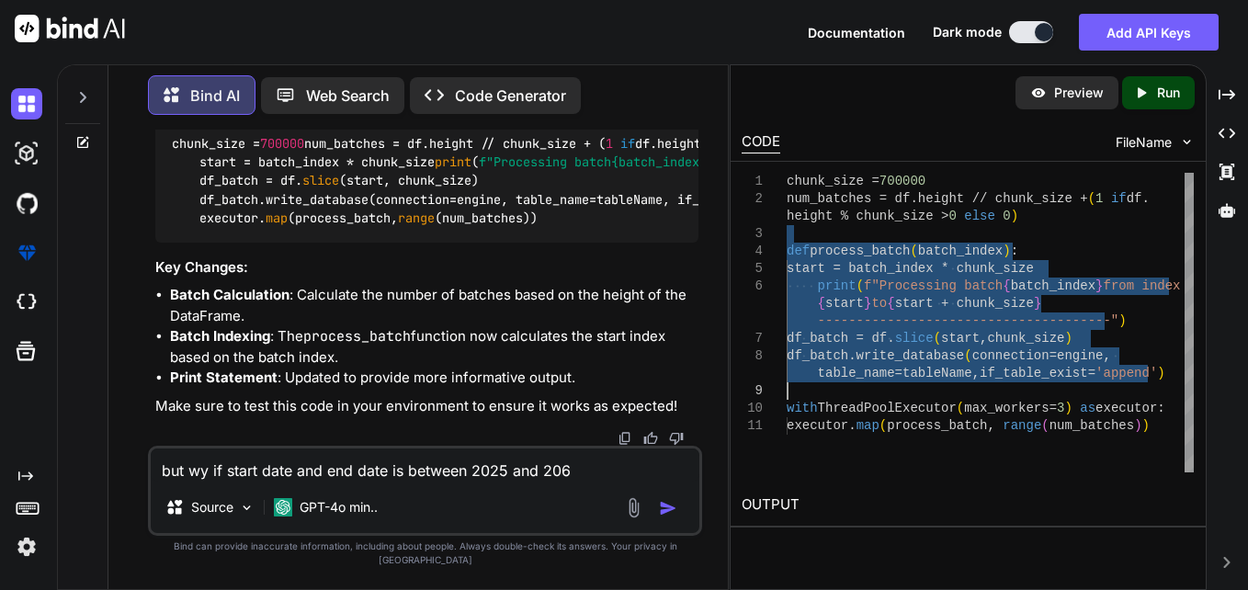
drag, startPoint x: 1014, startPoint y: 231, endPoint x: 1056, endPoint y: 366, distance: 141.6
click at [1056, 366] on div "chunk_size = 700000 num_batches = df.height // chunk_size + ( 1 if df. height %…" at bounding box center [990, 323] width 407 height 300
click at [977, 307] on div "chunk_size = 700000 num_batches = df.height // chunk_size + ( 1 if df. height %…" at bounding box center [990, 323] width 407 height 300
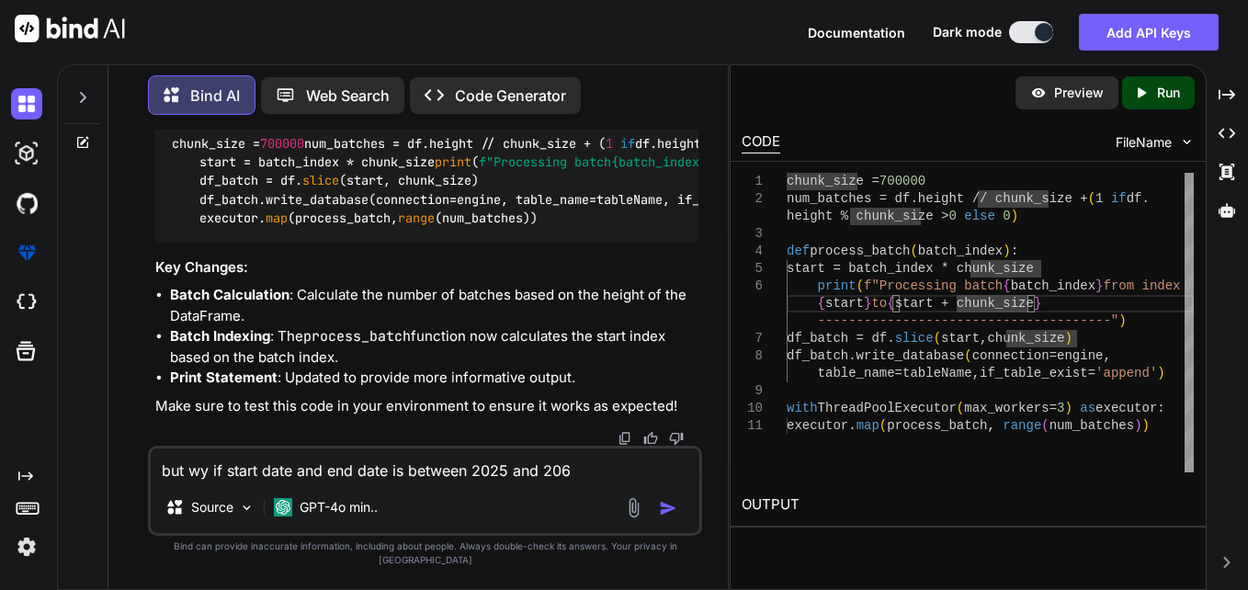
click at [977, 307] on div "chunk_size = 700000 num_batches = df.height // chunk_size + ( 1 if df. height %…" at bounding box center [990, 323] width 407 height 300
click at [1056, 255] on div "chunk_size = 700000 num_batches = df.height // chunk_size + ( 1 if df. height %…" at bounding box center [990, 323] width 407 height 300
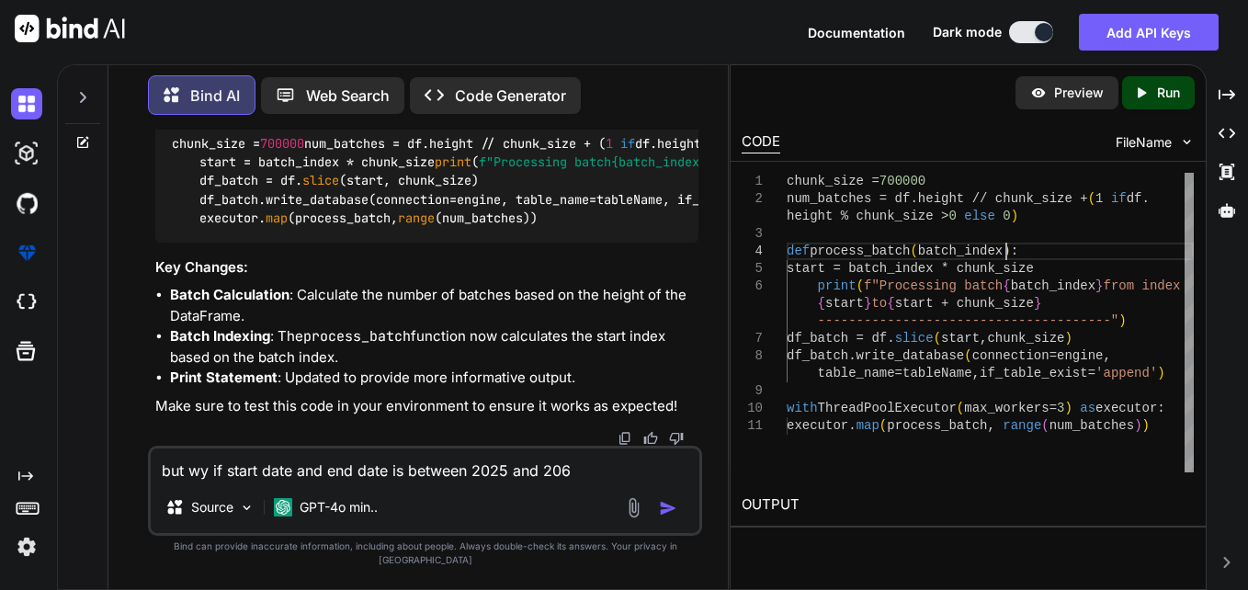
click at [1121, 375] on div "chunk_size = 700000 num_batches = df.height // chunk_size + ( 1 if df. height %…" at bounding box center [990, 323] width 407 height 300
click at [1010, 400] on div "chunk_size = 700000 num_batches = df.height // chunk_size + ( 1 if df. height %…" at bounding box center [990, 323] width 407 height 300
click at [908, 272] on div "chunk_size = 700000 num_batches = df.height // chunk_size + ( 1 if df. height %…" at bounding box center [990, 323] width 407 height 300
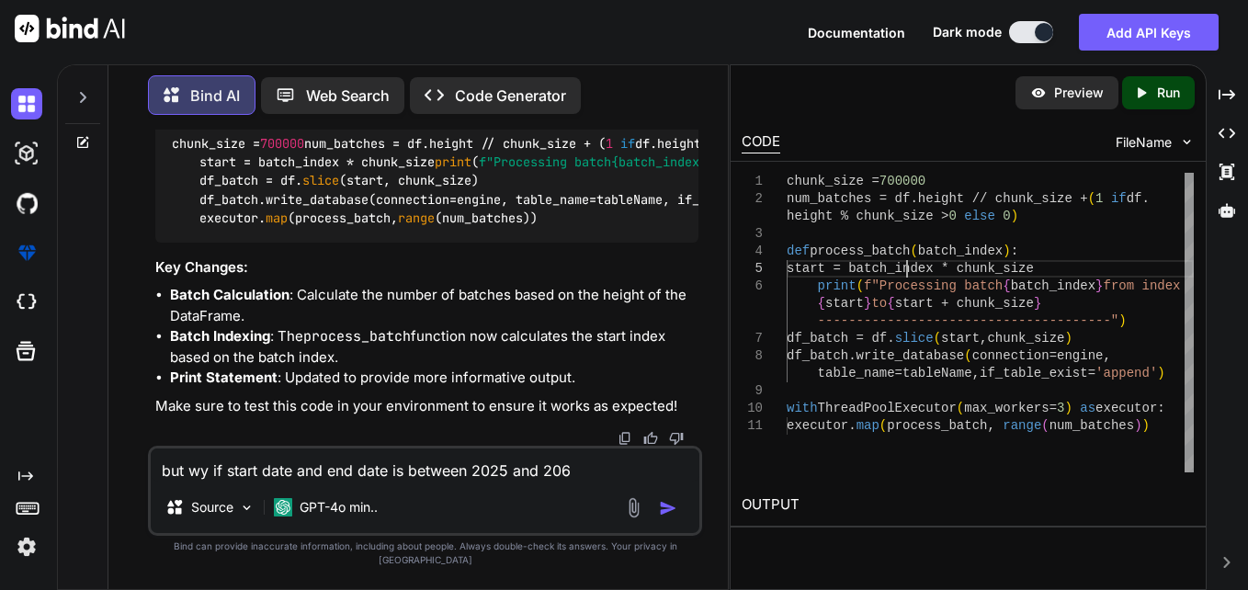
click at [908, 272] on div "chunk_size = 700000 num_batches = df.height // chunk_size + ( 1 if df. height %…" at bounding box center [990, 323] width 407 height 300
click at [989, 268] on div "chunk_size = 700000 num_batches = df.height // chunk_size + ( 1 if df. height %…" at bounding box center [990, 323] width 407 height 300
click at [920, 343] on div "chunk_size = 700000 num_batches = df.height // chunk_size + ( 1 if df. height %…" at bounding box center [990, 323] width 407 height 300
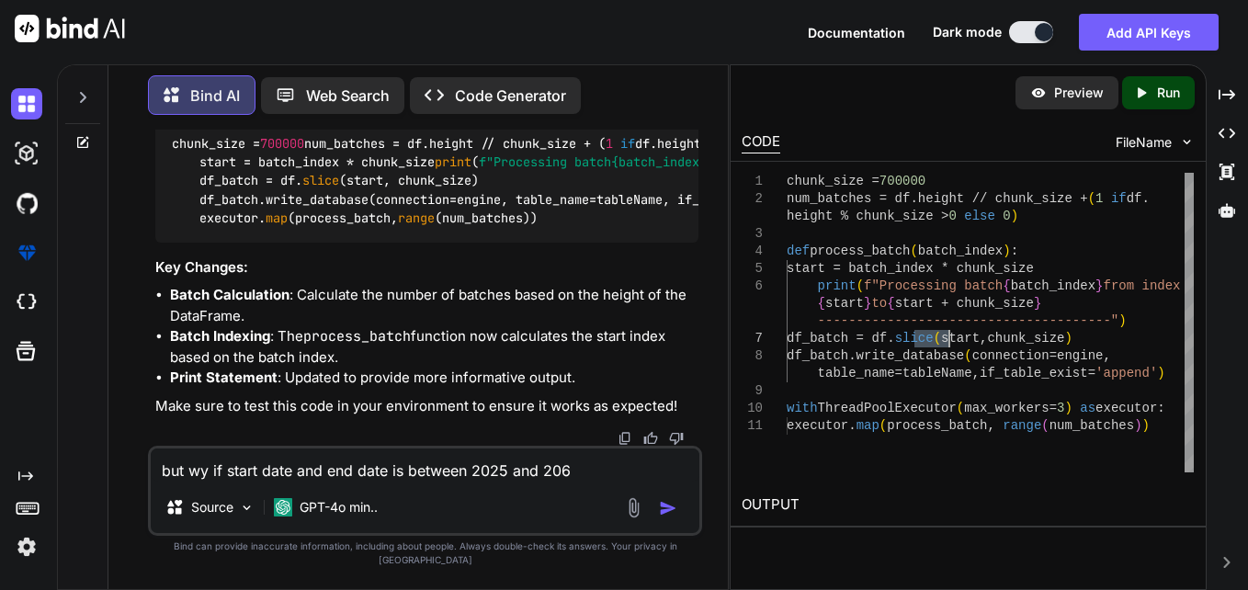
type textarea "df_batch.write_database(connection=engine, table_name=tableName, if_table_exist…"
click at [918, 359] on div "chunk_size = 700000 num_batches = df.height // chunk_size + ( 1 if df. height %…" at bounding box center [990, 323] width 407 height 300
drag, startPoint x: 548, startPoint y: 481, endPoint x: 124, endPoint y: 487, distance: 423.9
click at [124, 487] on div "You chunk_size=700000 batch_size=range(0,df.height,chunk_size) def process_batc…" at bounding box center [425, 360] width 605 height 460
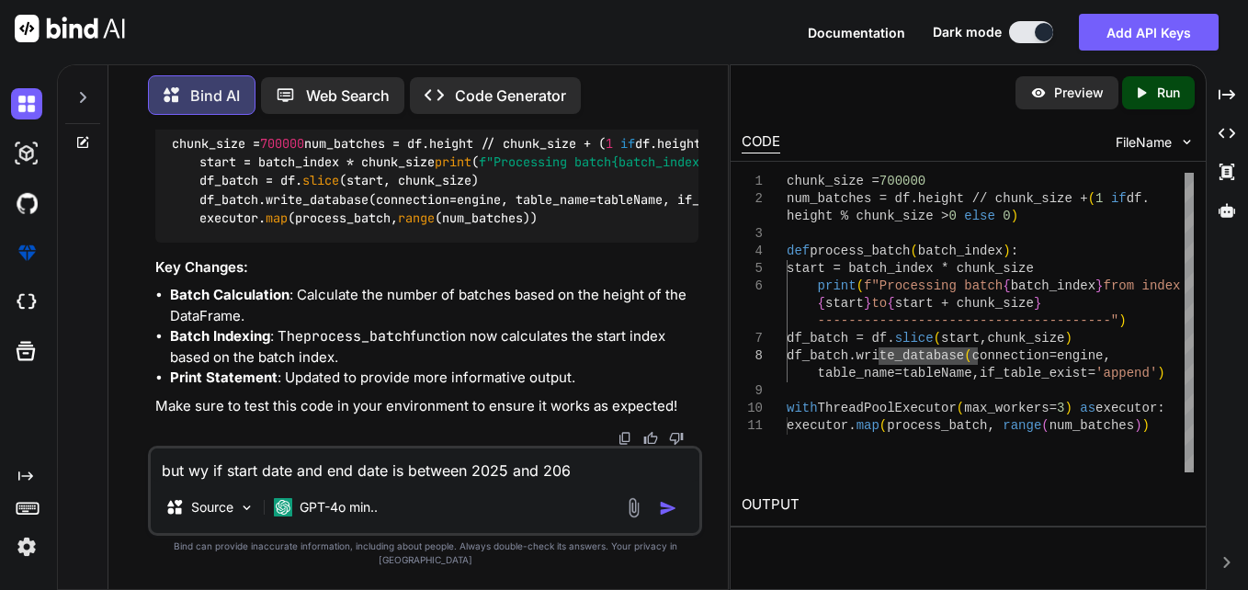
paste textarea "print(f"Processing batch {batch_index} from index {start} to {start + chunk_siz…"
type textarea "x"
type textarea "print(f"Processing batch {batch_index} from index {start} to {start + chunk_siz…"
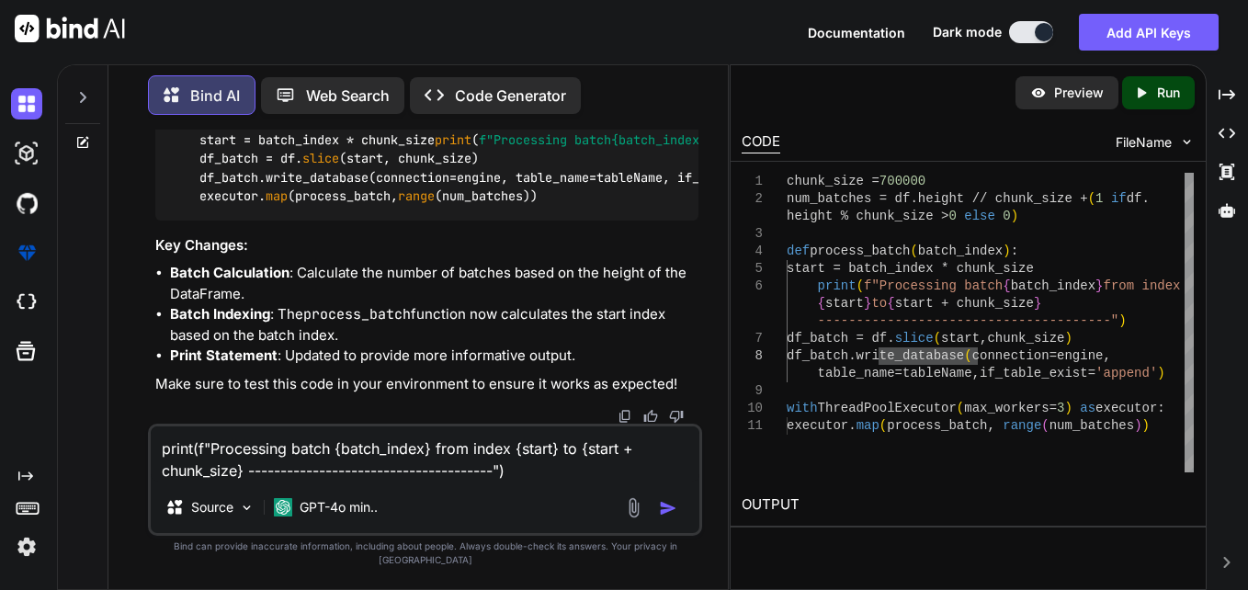
type textarea "x"
type textarea "print(f"Processing batch {batch_index} from index {start} to {start + chunk_siz…"
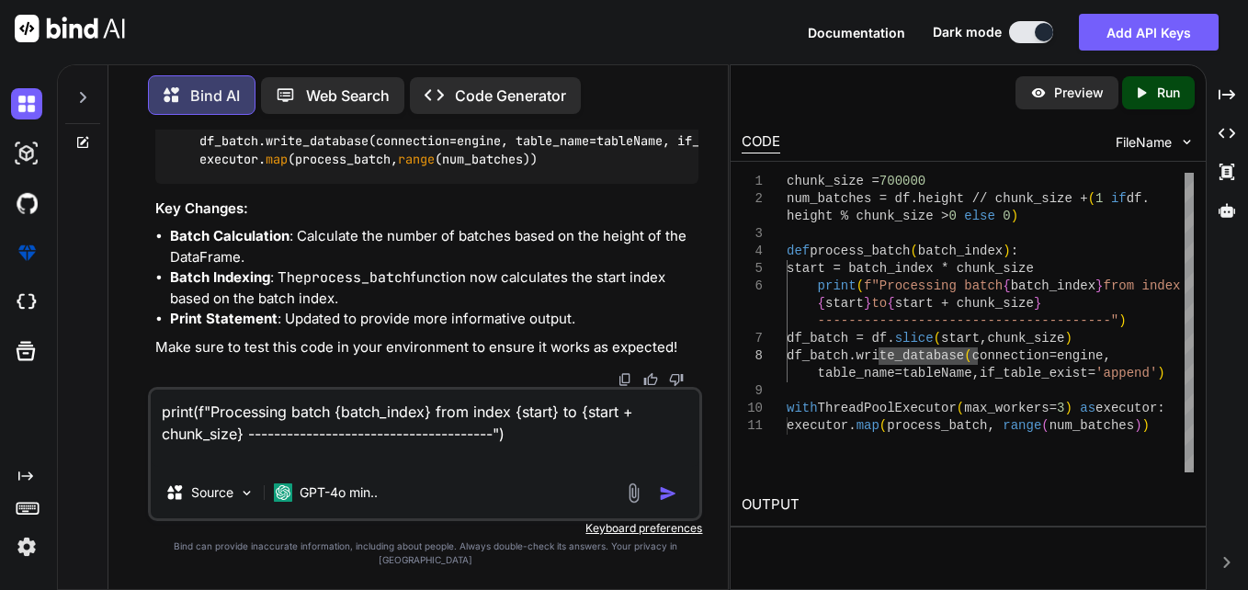
type textarea "x"
type textarea "print(f"Processing batch {batch_index} from index {start} to {start + chunk_siz…"
type textarea "x"
type textarea "print(f"Processing batch {batch_index} from index {start} to {start + chunk_siz…"
type textarea "x"
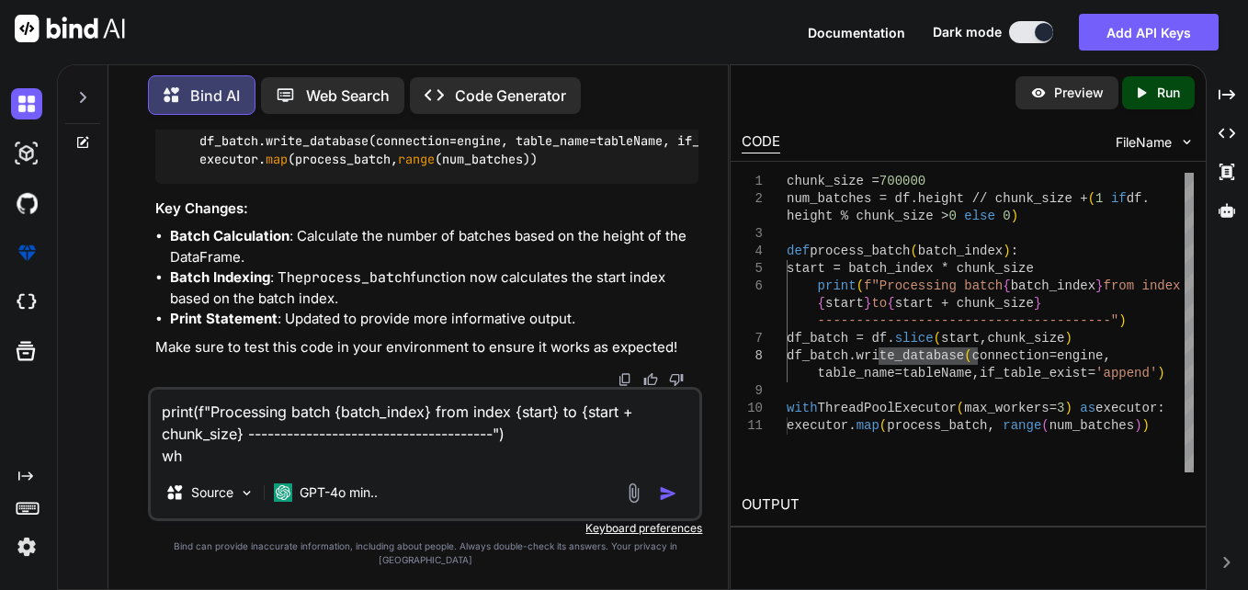
type textarea "print(f"Processing batch {batch_index} from index {start} to {start + chunk_siz…"
type textarea "x"
type textarea "print(f"Processing batch {batch_index} from index {start} to {start + chunk_siz…"
type textarea "x"
type textarea "print(f"Processing batch {batch_index} from index {start} to {start + chunk_siz…"
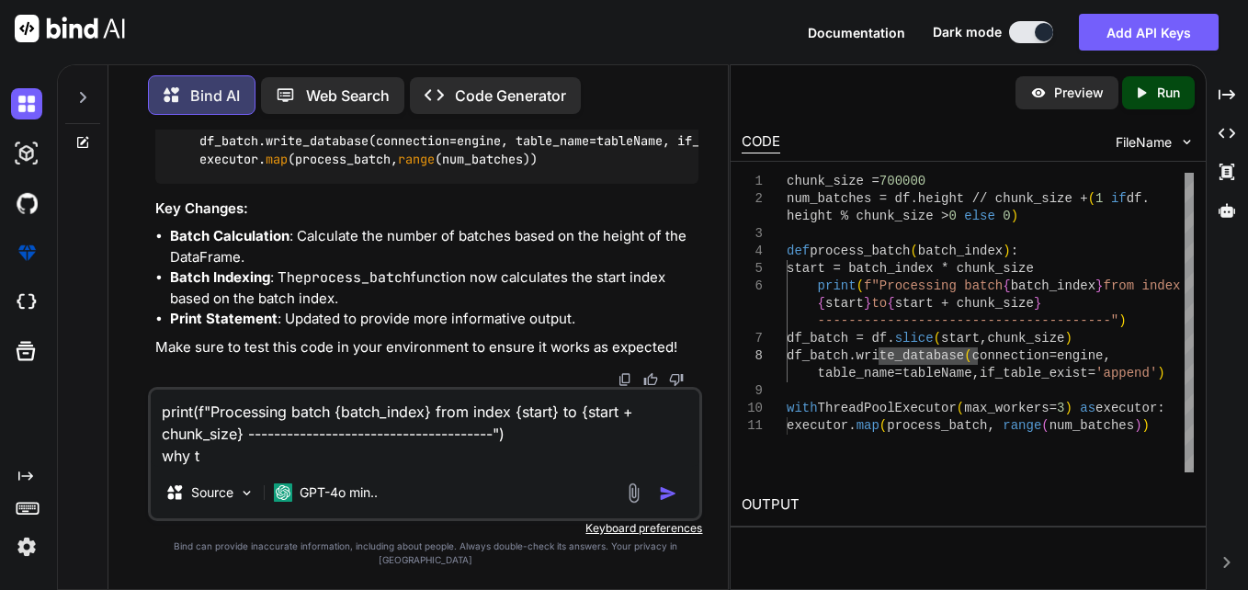
type textarea "x"
type textarea "print(f"Processing batch {batch_index} from index {start} to {start + chunk_siz…"
type textarea "x"
type textarea "print(f"Processing batch {batch_index} from index {start} to {start + chunk_siz…"
type textarea "x"
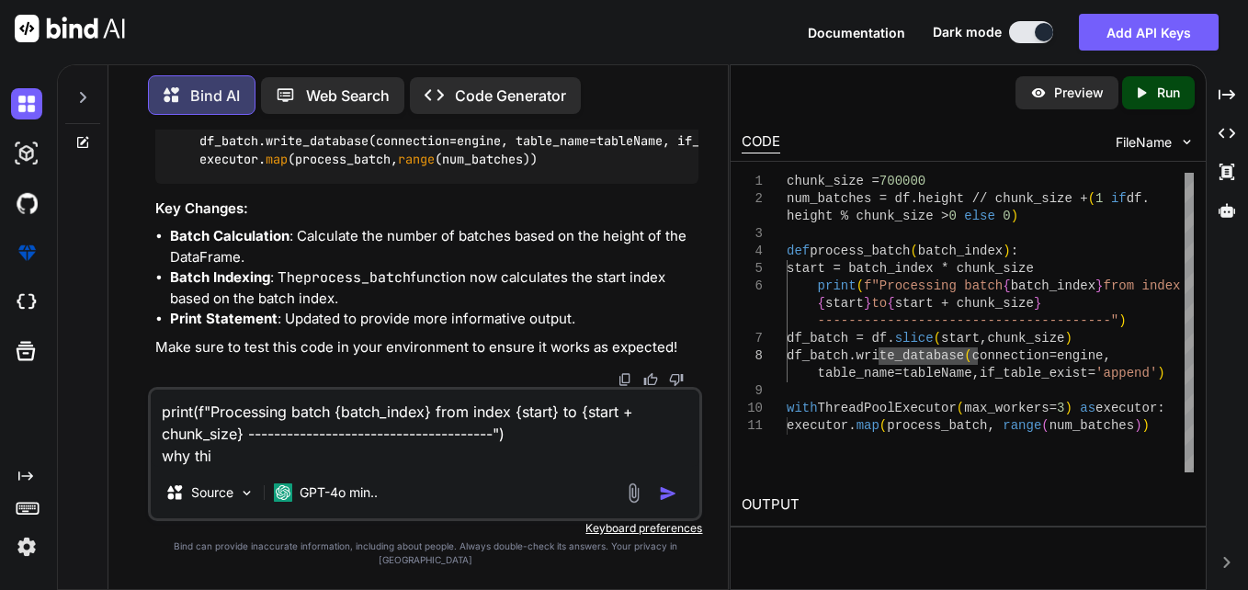
type textarea "print(f"Processing batch {batch_index} from index {start} to {start + chunk_siz…"
type textarea "x"
type textarea "print(f"Processing batch {batch_index} from index {start} to {start + chunk_siz…"
type textarea "x"
type textarea "print(f"Processing batch {batch_index} from index {start} to {start + chunk_siz…"
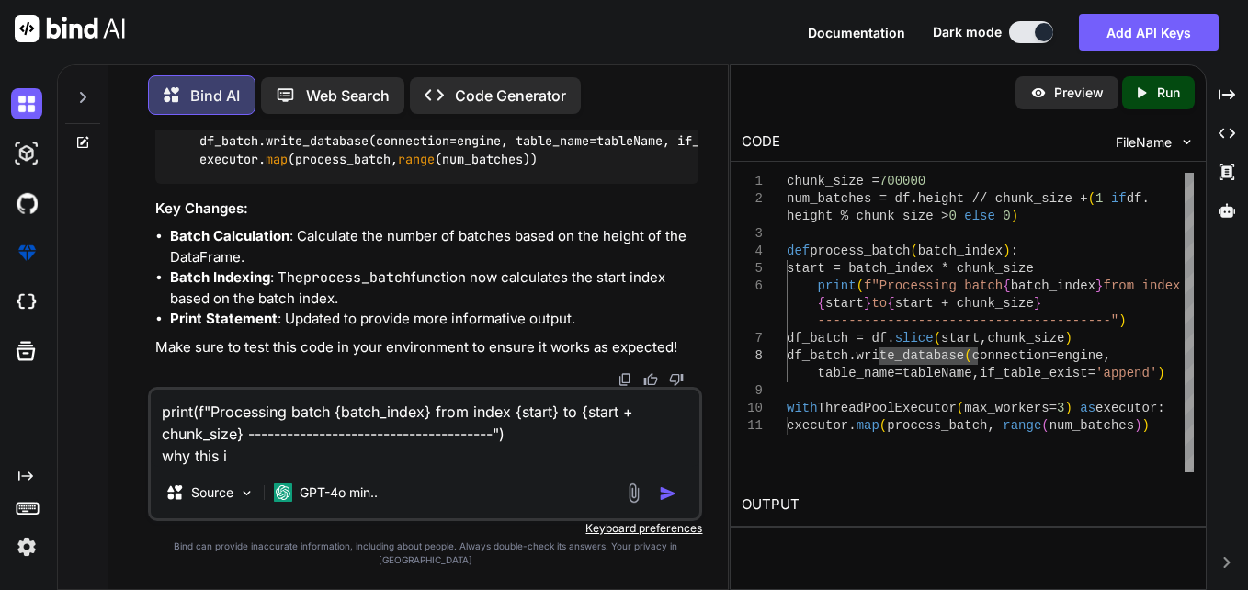
type textarea "x"
type textarea "print(f"Processing batch {batch_index} from index {start} to {start + chunk_siz…"
type textarea "x"
type textarea "print(f"Processing batch {batch_index} from index {start} to {start + chunk_siz…"
type textarea "x"
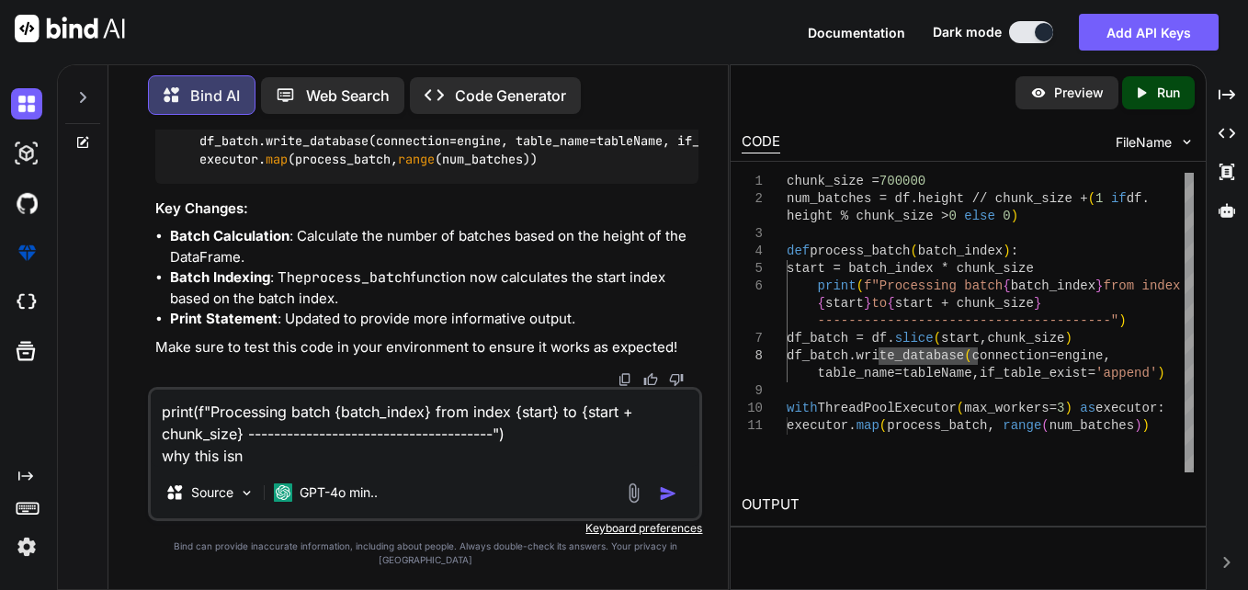
type textarea "print(f"Processing batch {batch_index} from index {start} to {start + chunk_siz…"
type textarea "x"
type textarea "print(f"Processing batch {batch_index} from index {start} to {start + chunk_siz…"
type textarea "x"
type textarea "print(f"Processing batch {batch_index} from index {start} to {start + chunk_siz…"
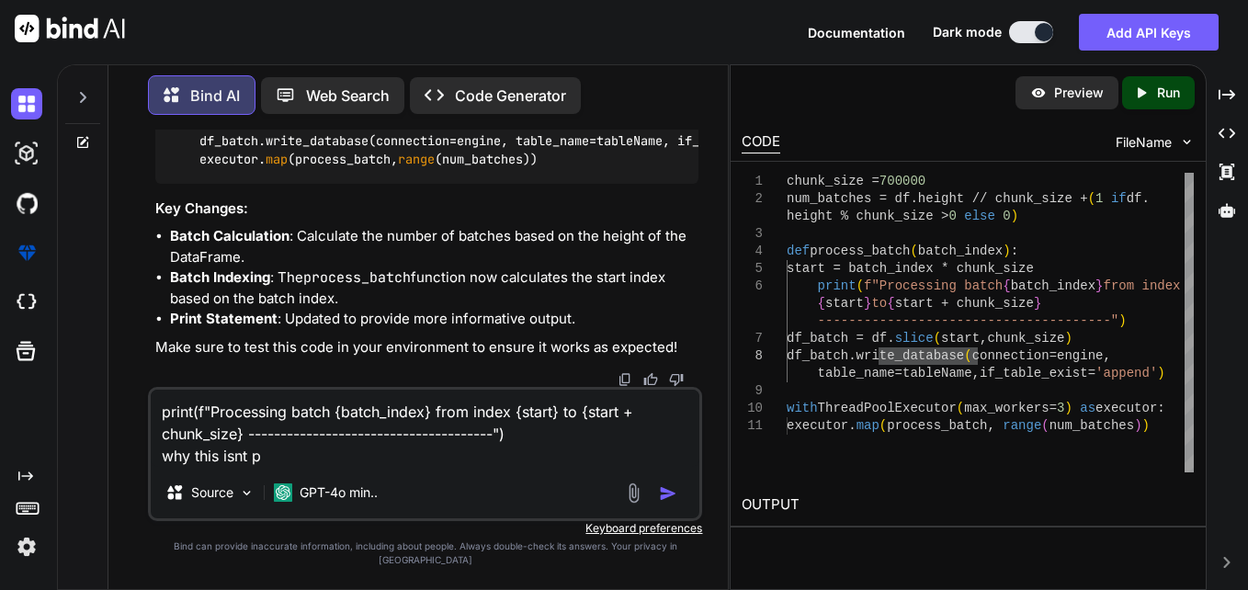
type textarea "x"
type textarea "print(f"Processing batch {batch_index} from index {start} to {start + chunk_siz…"
type textarea "x"
type textarea "print(f"Processing batch {batch_index} from index {start} to {start + chunk_siz…"
type textarea "x"
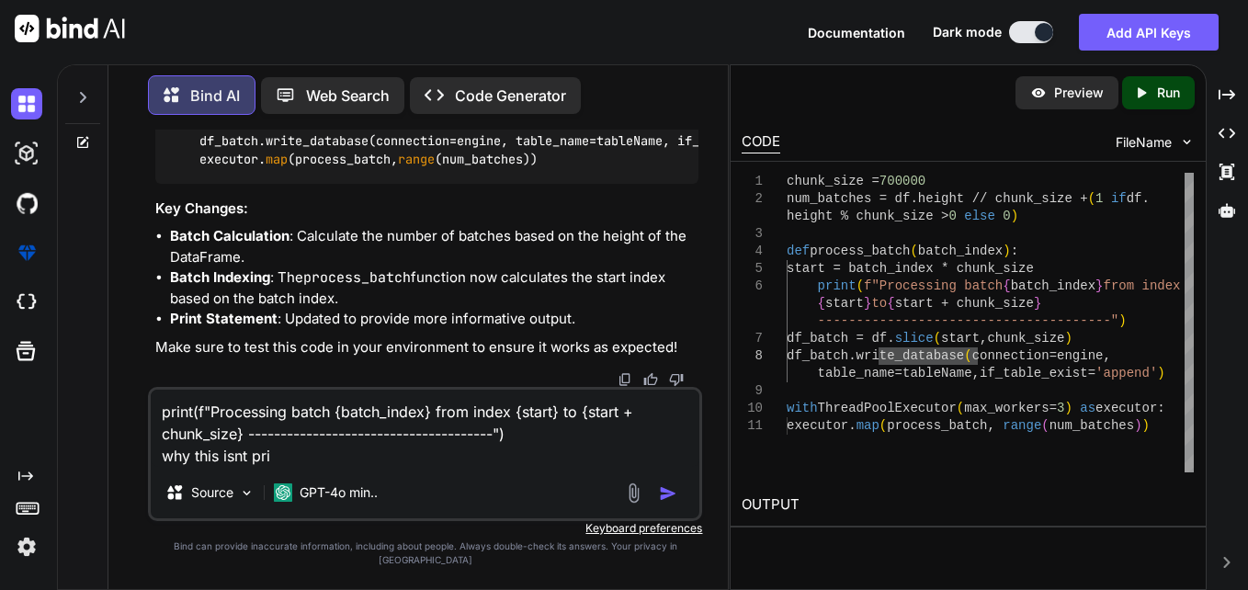
type textarea "print(f"Processing batch {batch_index} from index {start} to {start + chunk_siz…"
type textarea "x"
type textarea "print(f"Processing batch {batch_index} from index {start} to {start + chunk_siz…"
type textarea "x"
type textarea "print(f"Processing batch {batch_index} from index {start} to {start + chunk_siz…"
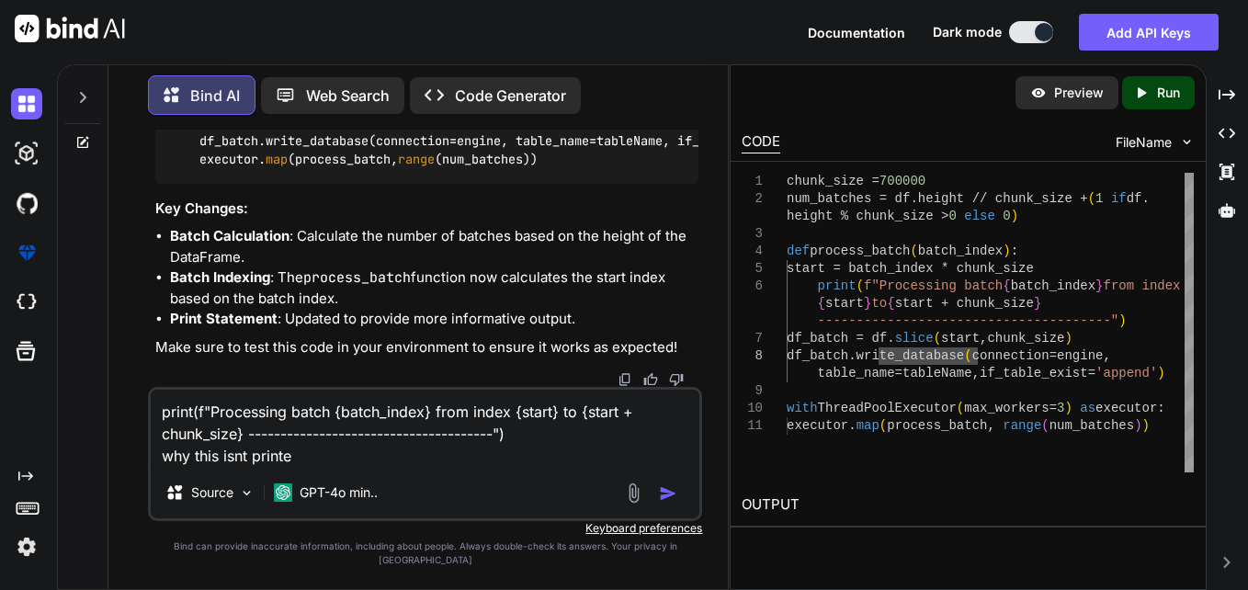
type textarea "x"
type textarea "print(f"Processing batch {batch_index} from index {start} to {start + chunk_siz…"
type textarea "x"
type textarea "print(f"Processing batch {batch_index} from index {start} to {start + chunk_siz…"
type textarea "x"
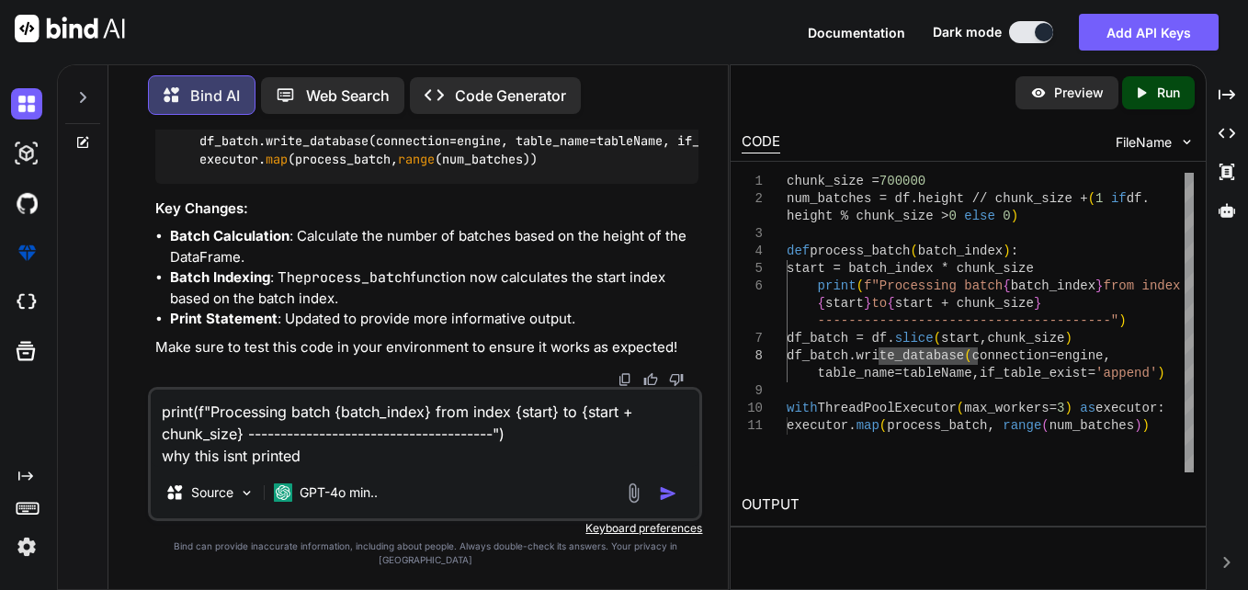
type textarea "print(f"Processing batch {batch_index} from index {start} to {start + chunk_siz…"
type textarea "x"
type textarea "print(f"Processing batch {batch_index} from index {start} to {start + chunk_siz…"
type textarea "x"
type textarea "print(f"Processing batch {batch_index} from index {start} to {start + chunk_siz…"
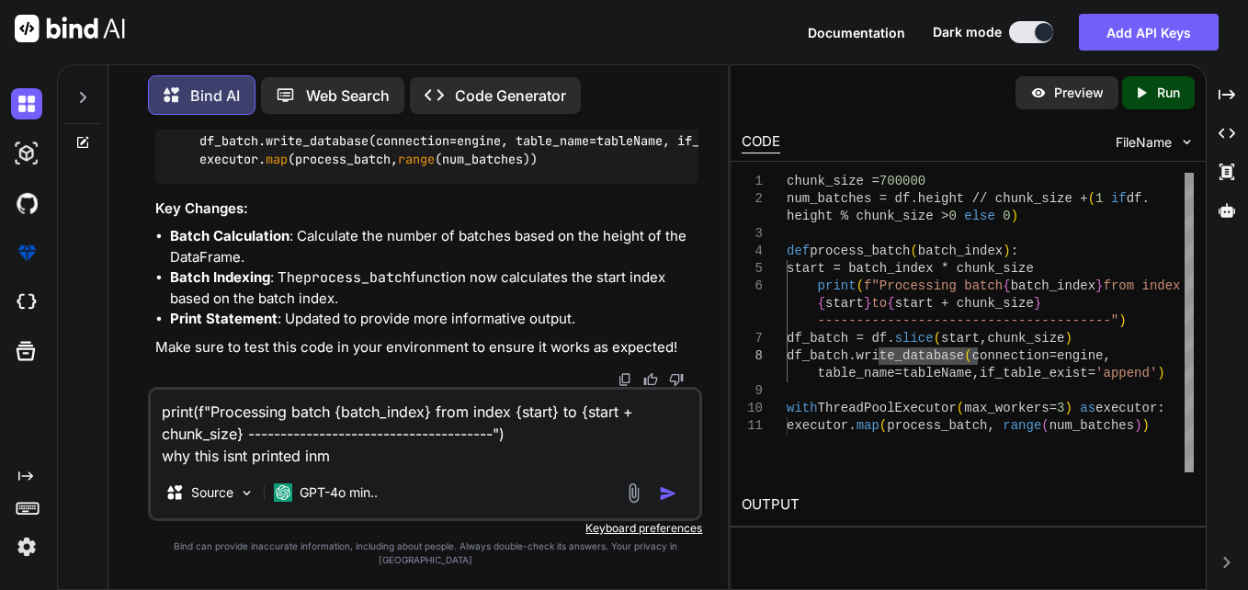
type textarea "x"
type textarea "print(f"Processing batch {batch_index} from index {start} to {start + chunk_siz…"
type textarea "x"
type textarea "print(f"Processing batch {batch_index} from index {start} to {start + chunk_siz…"
type textarea "x"
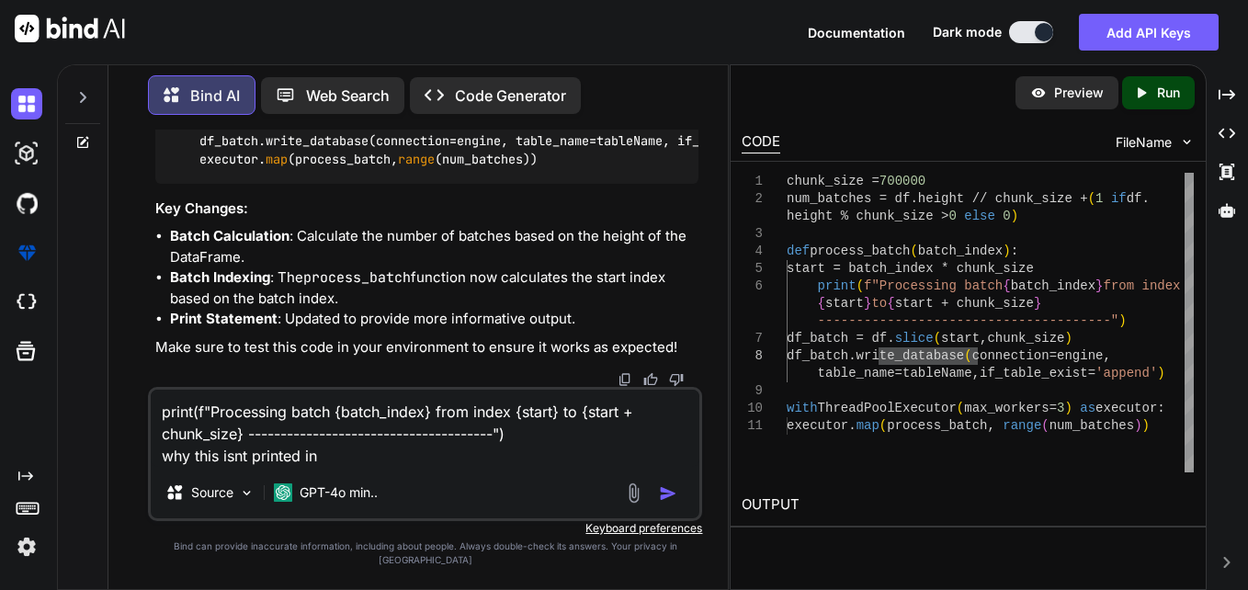
type textarea "print(f"Processing batch {batch_index} from index {start} to {start + chunk_siz…"
type textarea "x"
type textarea "print(f"Processing batch {batch_index} from index {start} to {start + chunk_siz…"
type textarea "x"
type textarea "print(f"Processing batch {batch_index} from index {start} to {start + chunk_siz…"
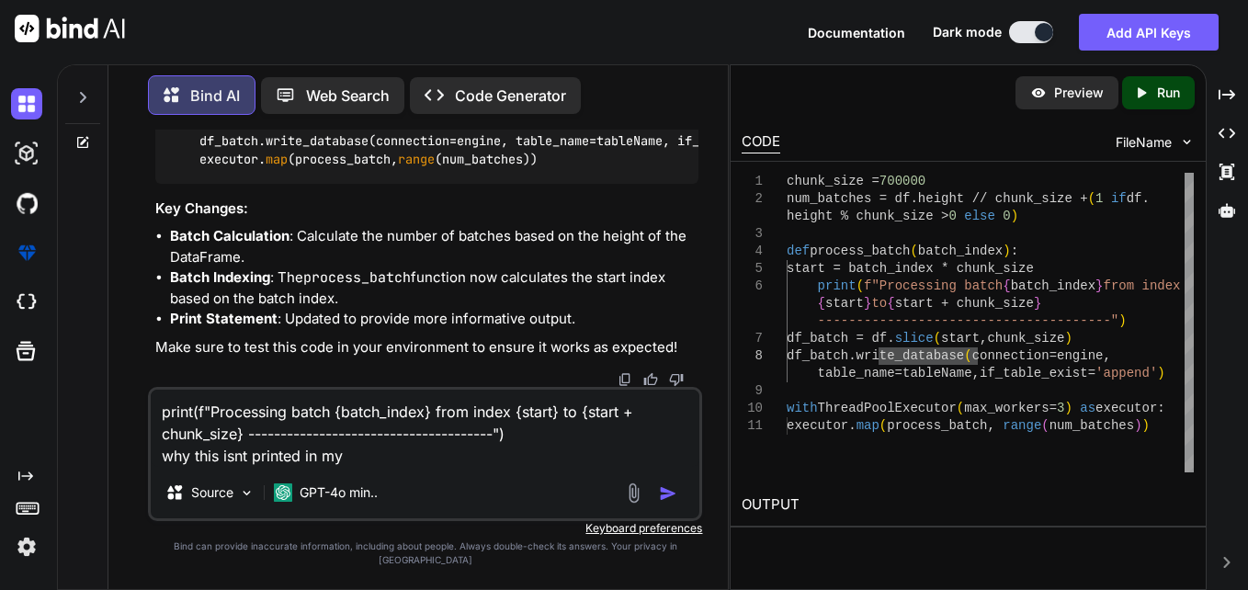
type textarea "x"
type textarea "print(f"Processing batch {batch_index} from index {start} to {start + chunk_siz…"
type textarea "x"
type textarea "print(f"Processing batch {batch_index} from index {start} to {start + chunk_siz…"
type textarea "x"
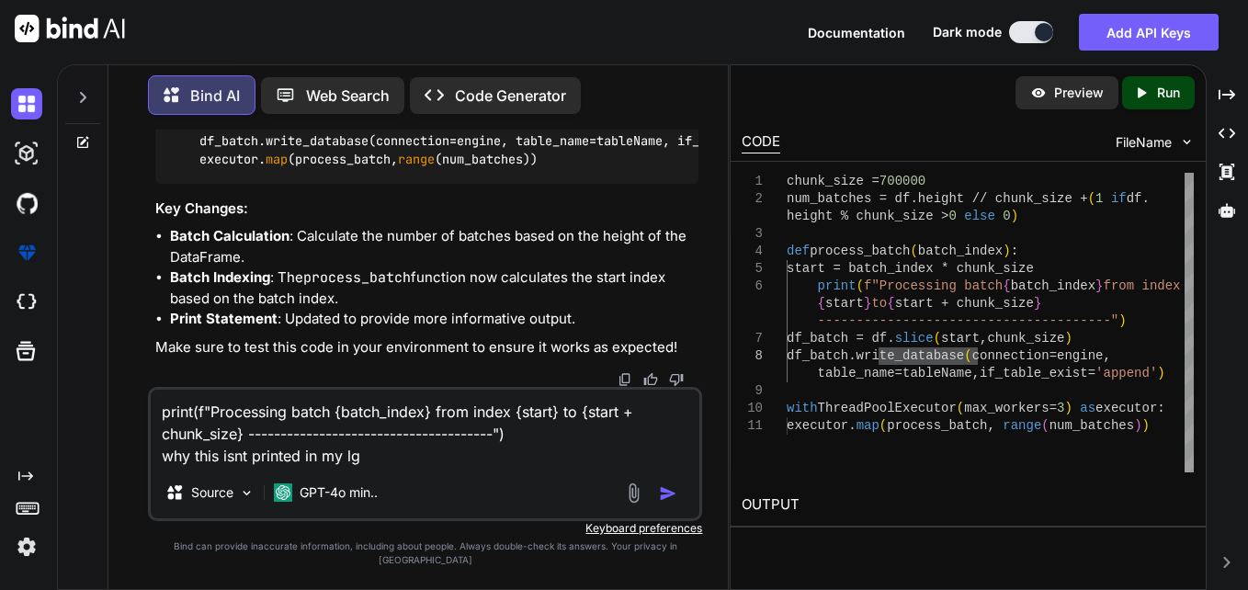
type textarea "print(f"Processing batch {batch_index} from index {start} to {start + chunk_siz…"
type textarea "x"
type textarea "print(f"Processing batch {batch_index} from index {start} to {start + chunk_siz…"
type textarea "x"
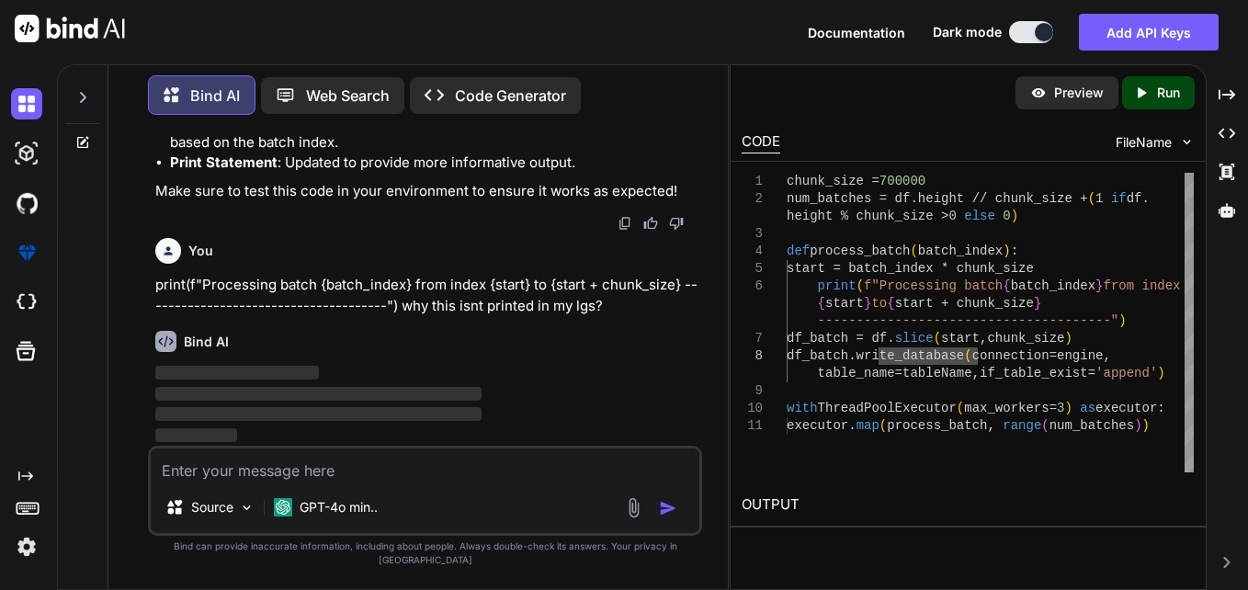
scroll to position [962, 0]
type textarea "chunk_size = 700000 num_batches = df.height // chunk_size + (1 if df.height % c…"
click at [972, 334] on div "chunk_size = 700000 num_batches = df.height // chunk_size + ( 1 if df. height %…" at bounding box center [990, 323] width 407 height 300
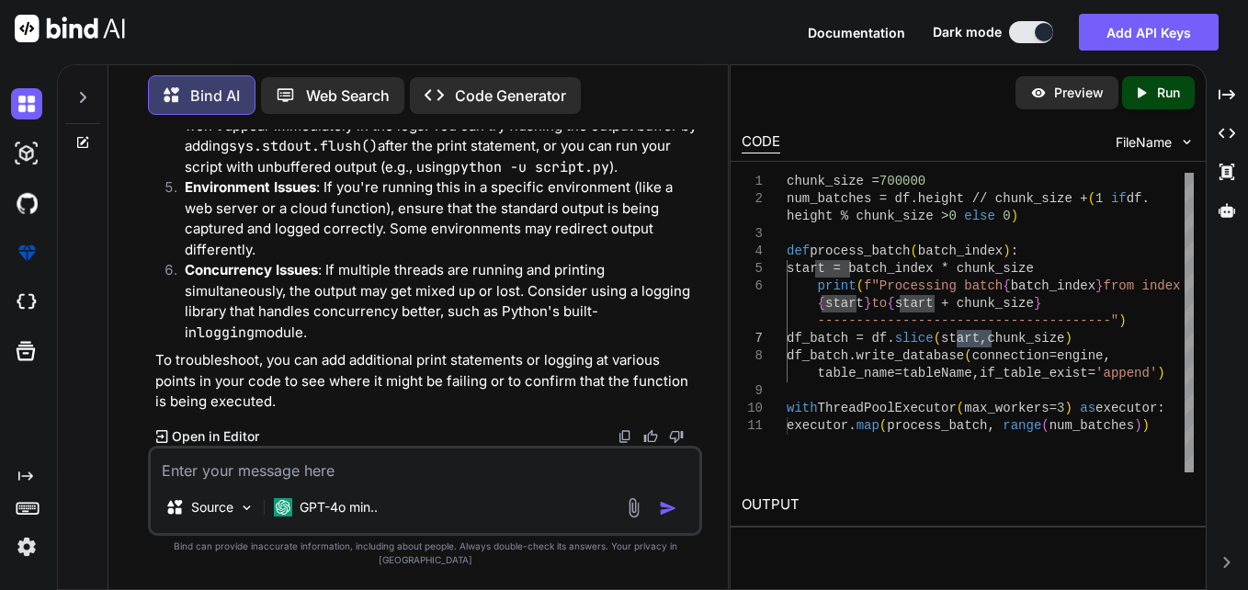
scroll to position [1564, 0]
click at [351, 469] on textarea at bounding box center [425, 465] width 549 height 33
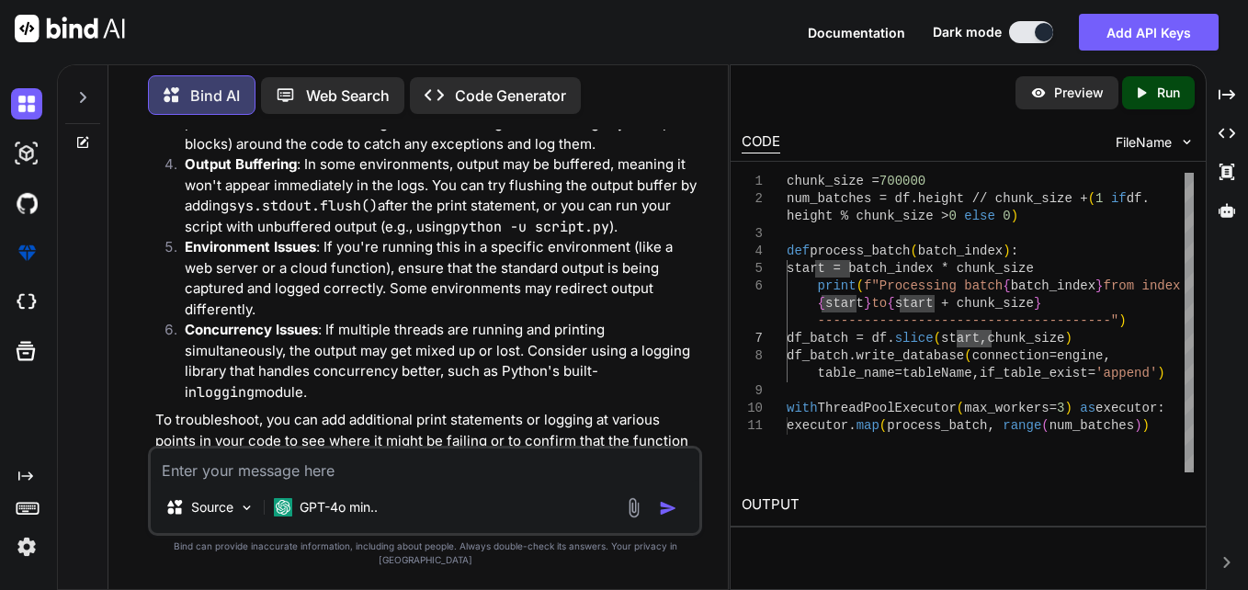
scroll to position [1380, 0]
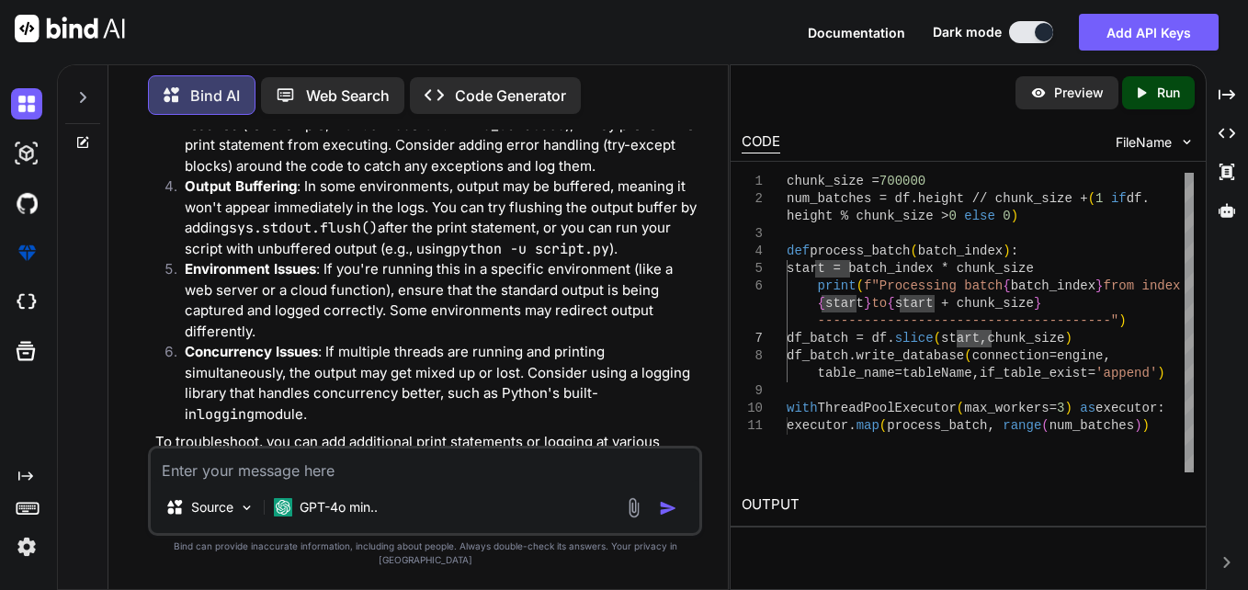
click at [383, 474] on textarea at bounding box center [425, 465] width 549 height 33
type textarea "x"
type textarea "h"
type textarea "x"
type textarea "ho"
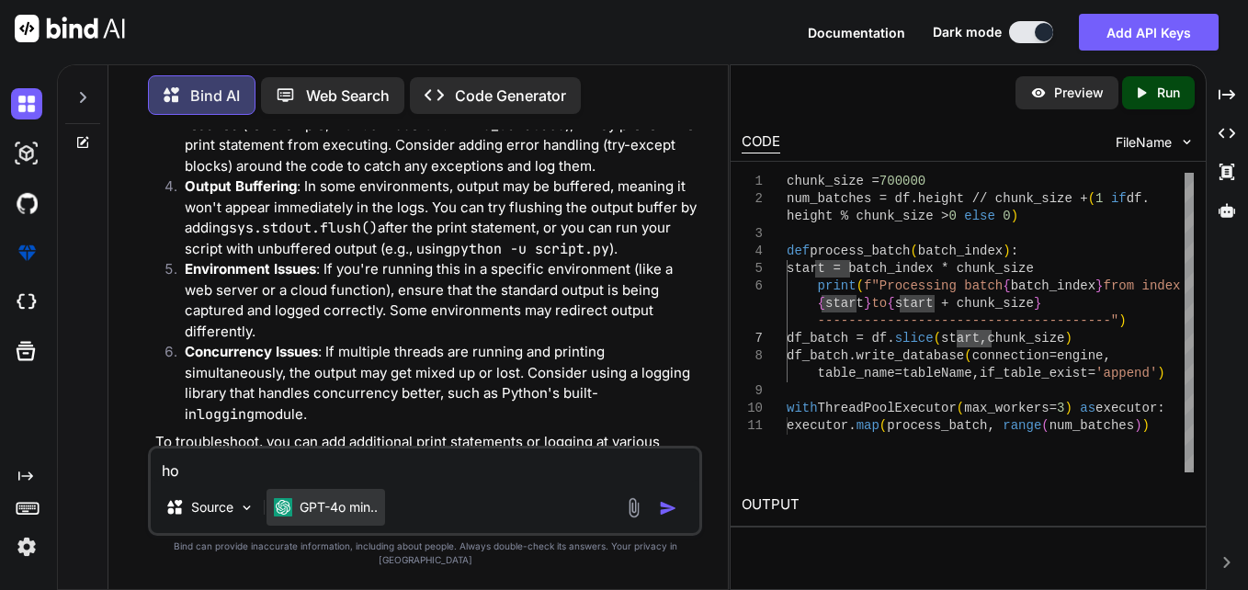
type textarea "x"
type textarea "how"
type textarea "x"
type textarea "how"
type textarea "x"
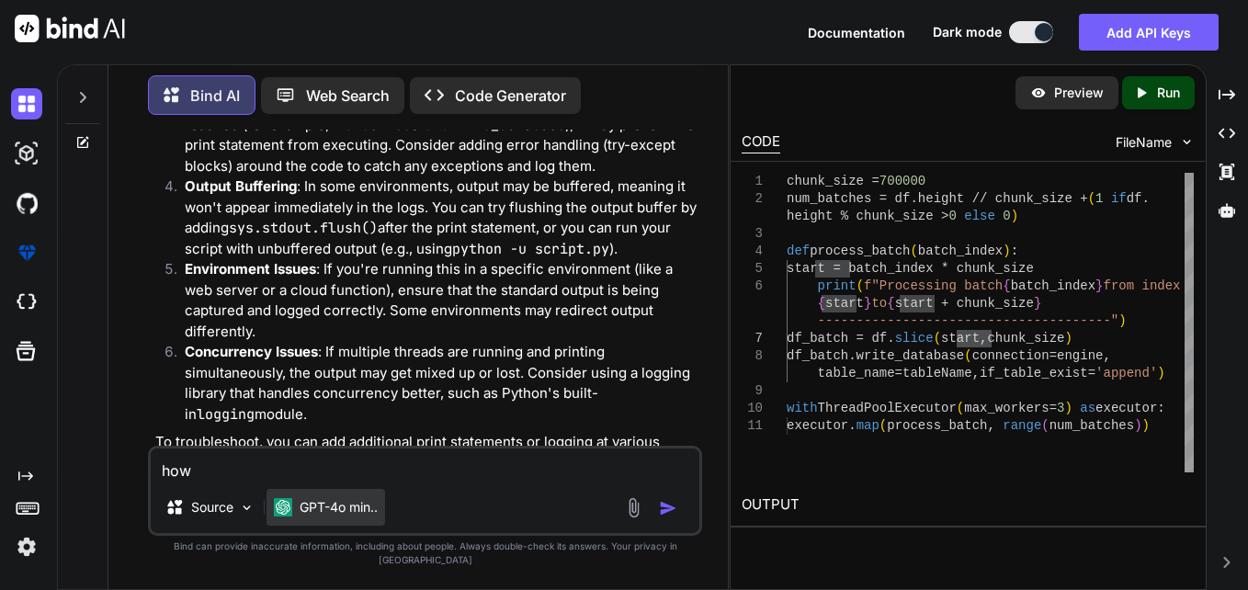
type textarea "how t"
type textarea "x"
type textarea "how to"
type textarea "x"
type textarea "how to"
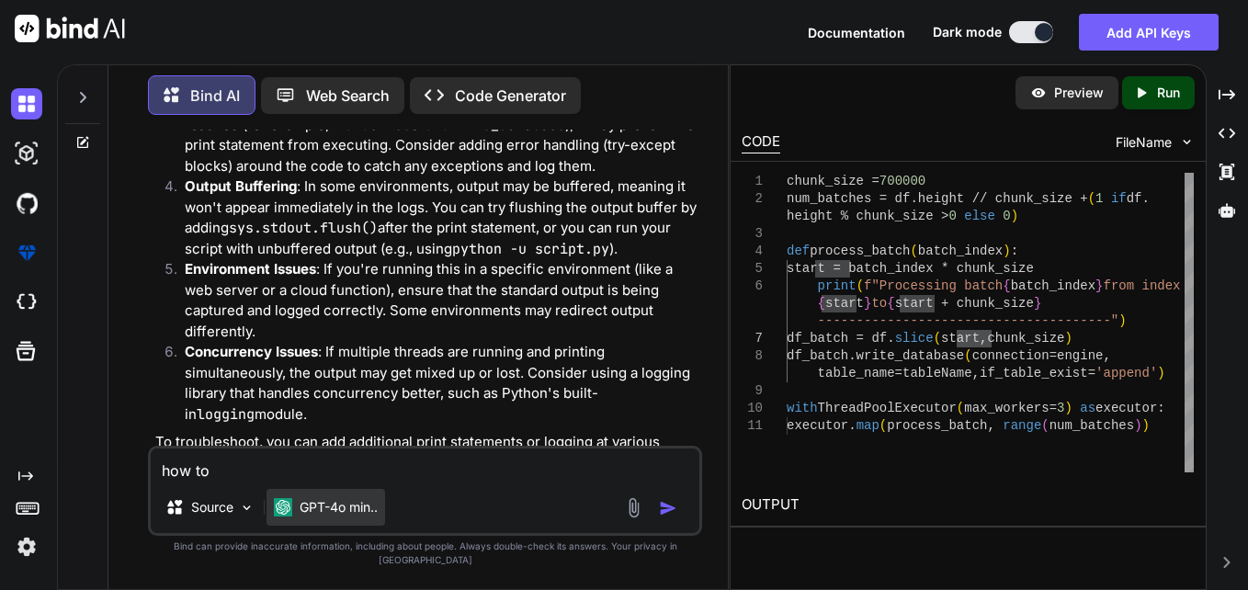
type textarea "x"
type textarea "how to c"
type textarea "x"
type textarea "how to ch"
type textarea "x"
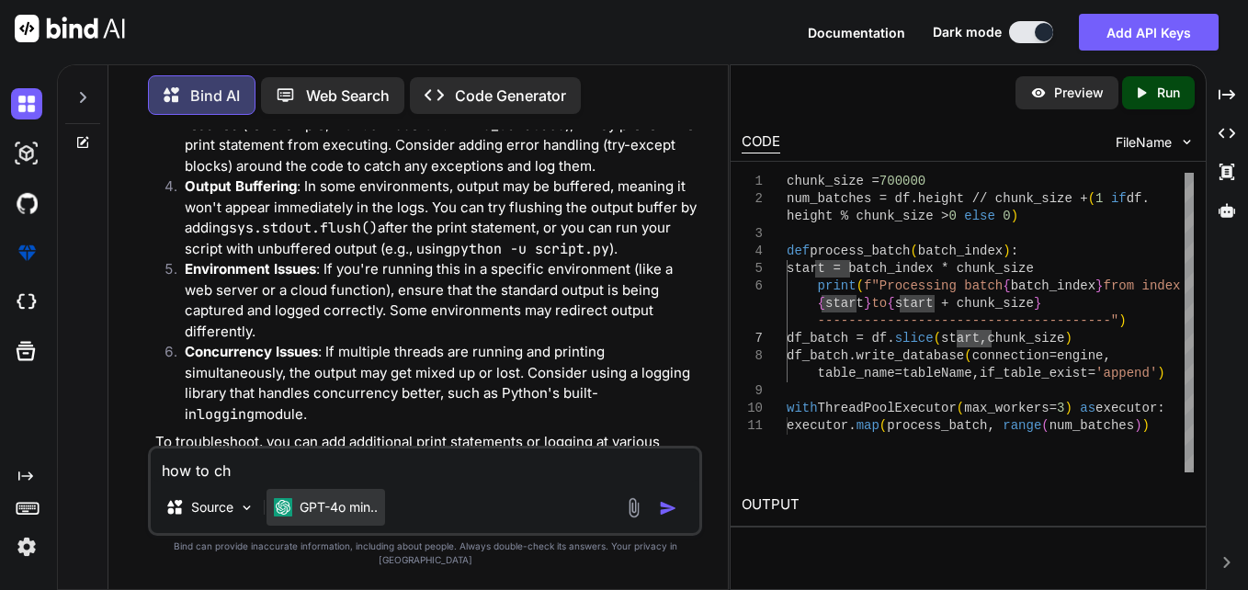
type textarea "how to che"
type textarea "x"
type textarea "how to chec"
type textarea "x"
type textarea "how to check"
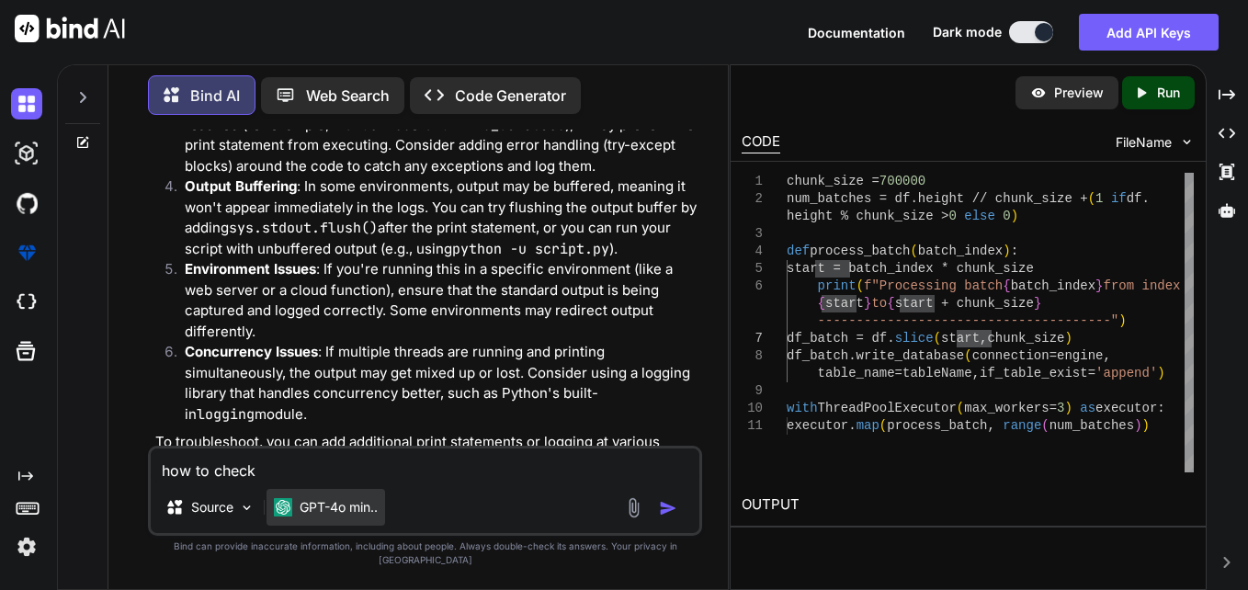
type textarea "x"
type textarea "how to check"
type textarea "x"
type textarea "how to check i"
type textarea "x"
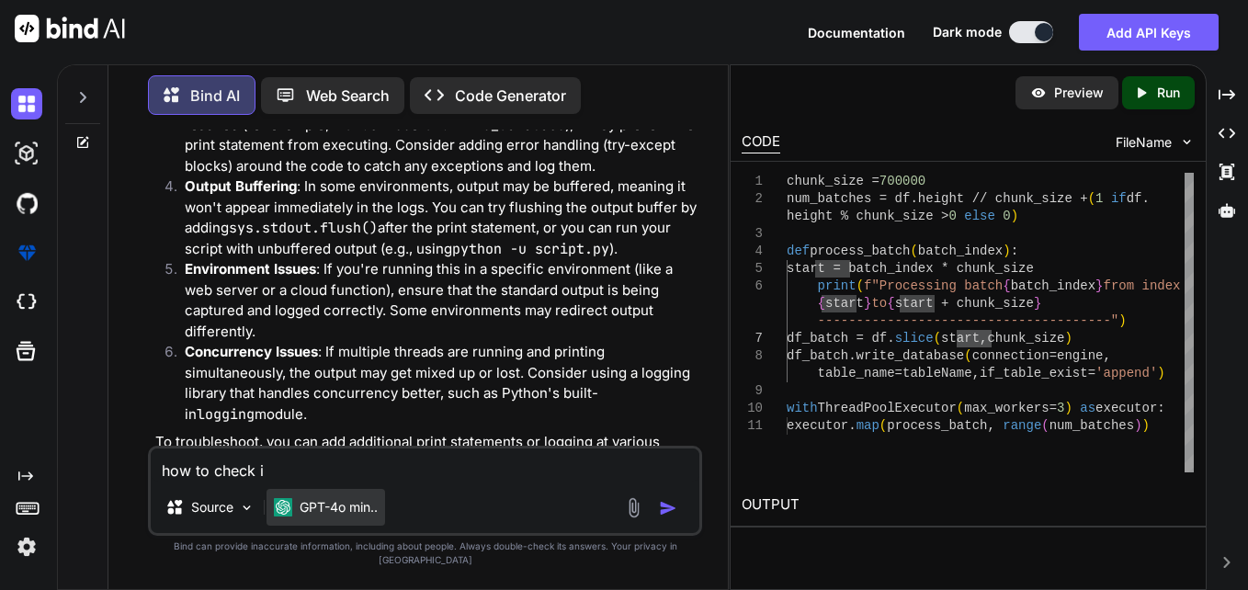
type textarea "how to check if"
type textarea "x"
type textarea "how to check if"
type textarea "x"
type textarea "how to check if t"
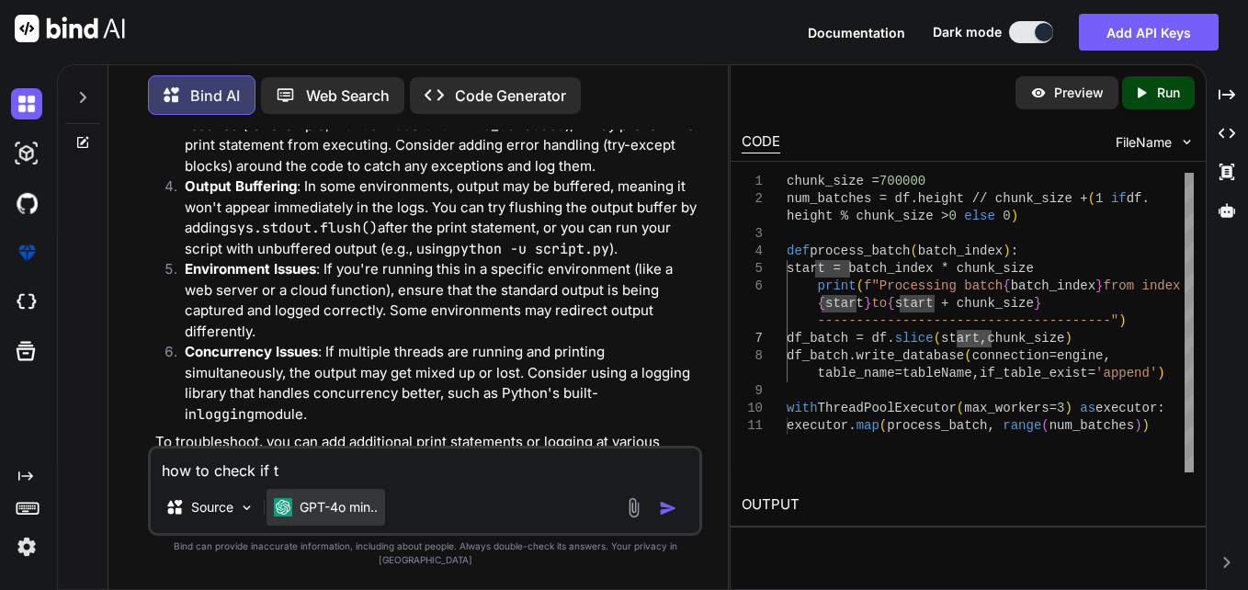
type textarea "x"
type textarea "how to check if th"
type textarea "x"
type textarea "how to check if the"
type textarea "x"
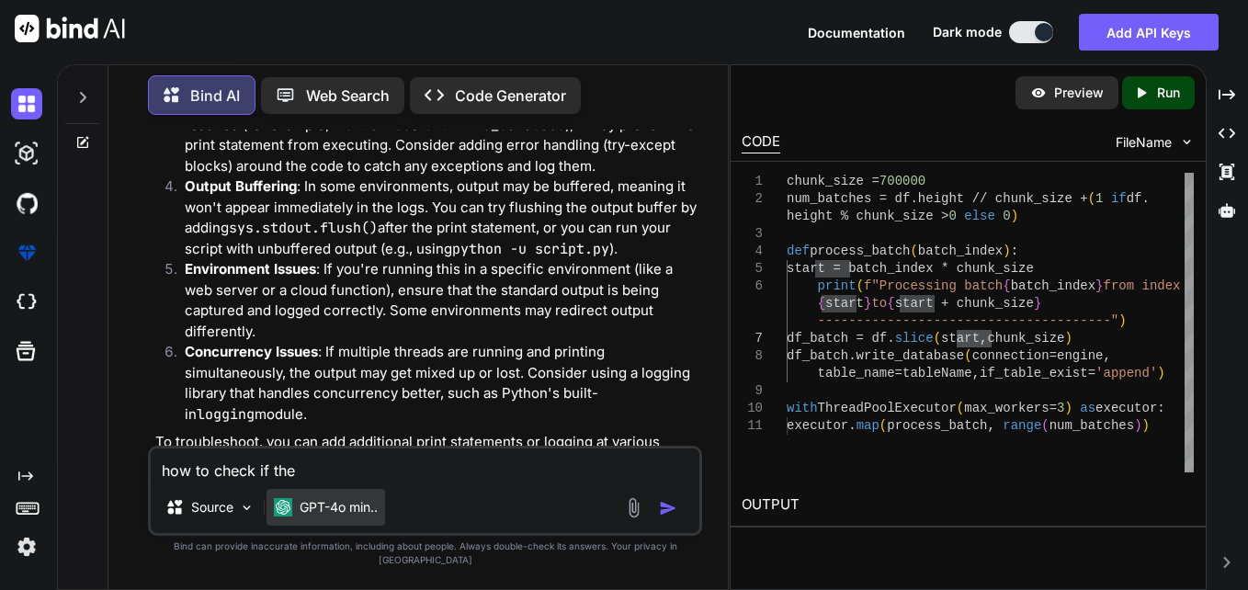
type textarea "how to check if the"
type textarea "x"
type textarea "how to check if the f"
type textarea "x"
type textarea "how to check if the fu"
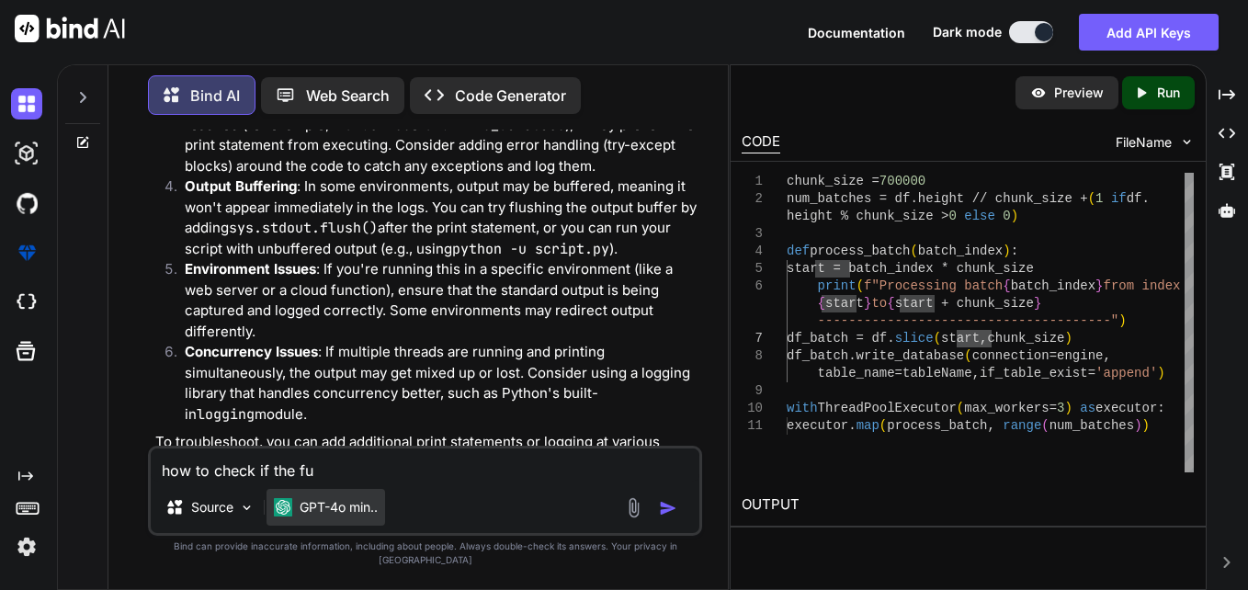
type textarea "x"
type textarea "how to check if the fun"
type textarea "x"
type textarea "how to check if the func"
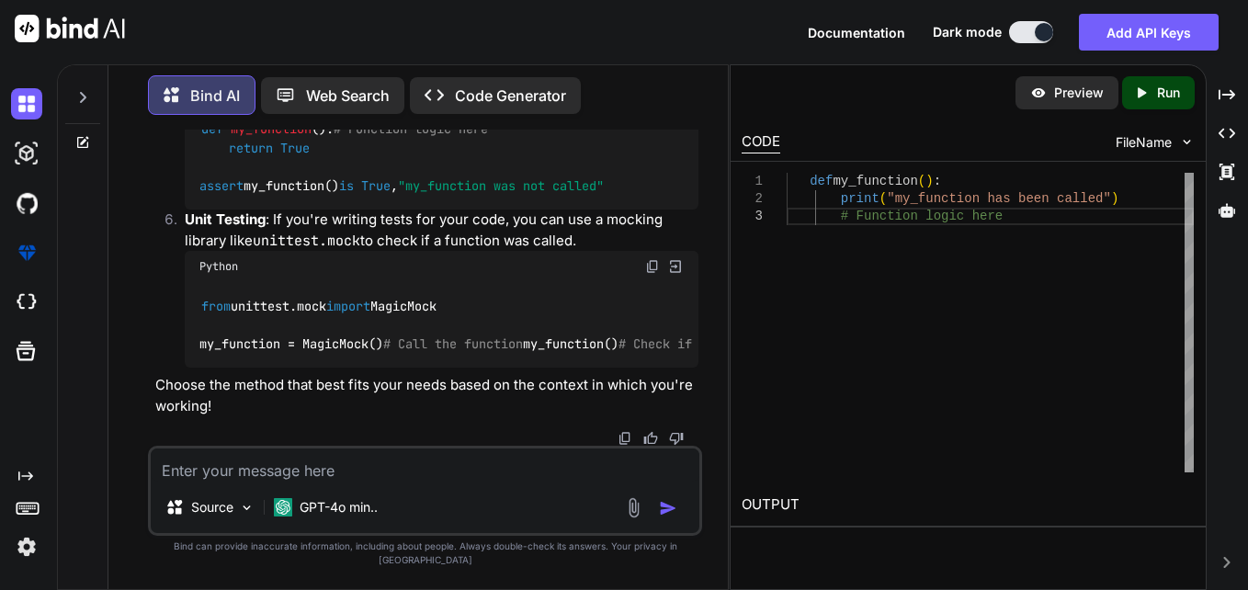
scroll to position [3072, 0]
click at [471, 478] on textarea at bounding box center [425, 465] width 549 height 33
paste textarea "chunk_size = 700000 num_batches = df.height // chunk_size + (1 if df.height % c…"
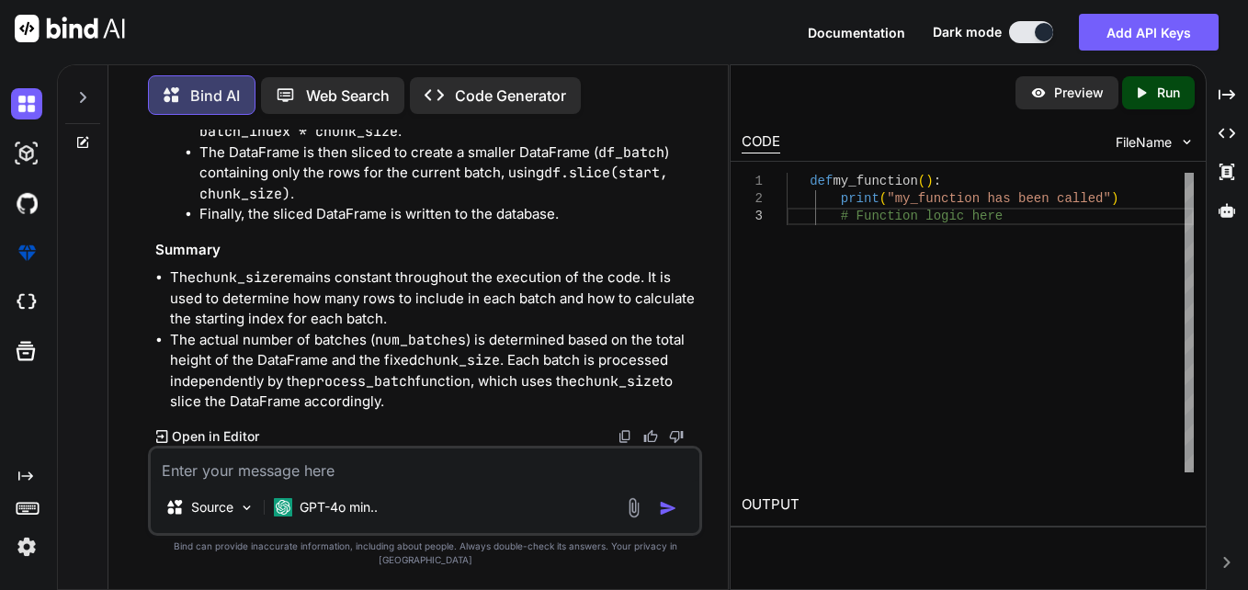
scroll to position [4078, 0]
click at [400, 473] on textarea at bounding box center [425, 465] width 549 height 33
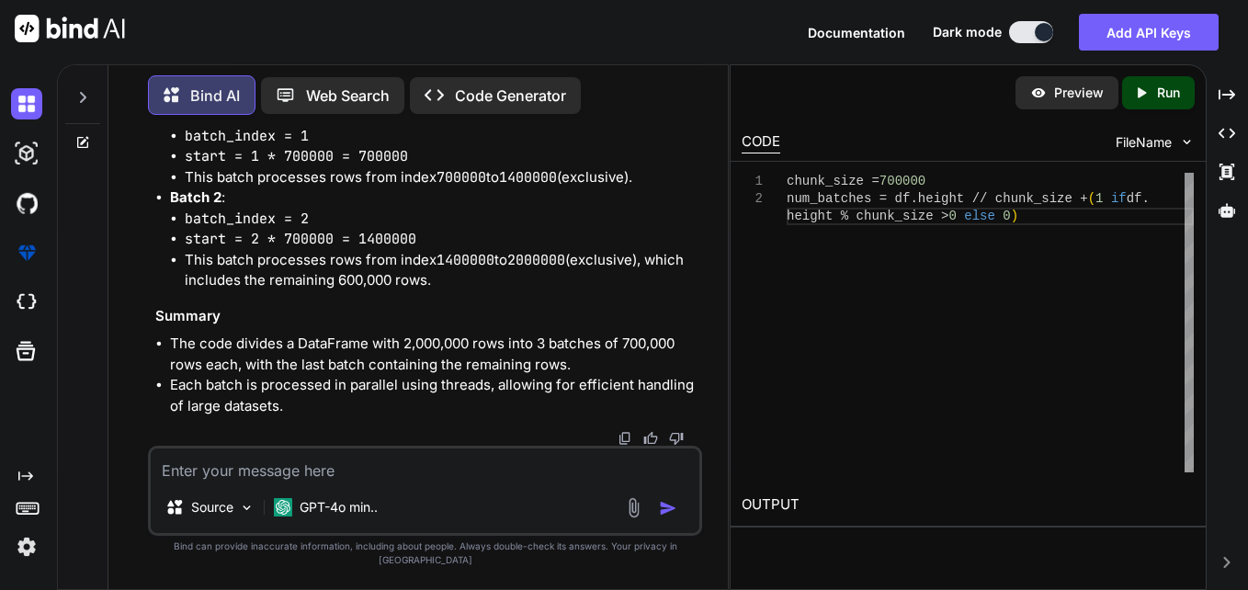
scroll to position [5450, 0]
click at [503, 496] on div "Source GPT-4o min.." at bounding box center [425, 491] width 554 height 90
click at [500, 475] on textarea at bounding box center [425, 465] width 549 height 33
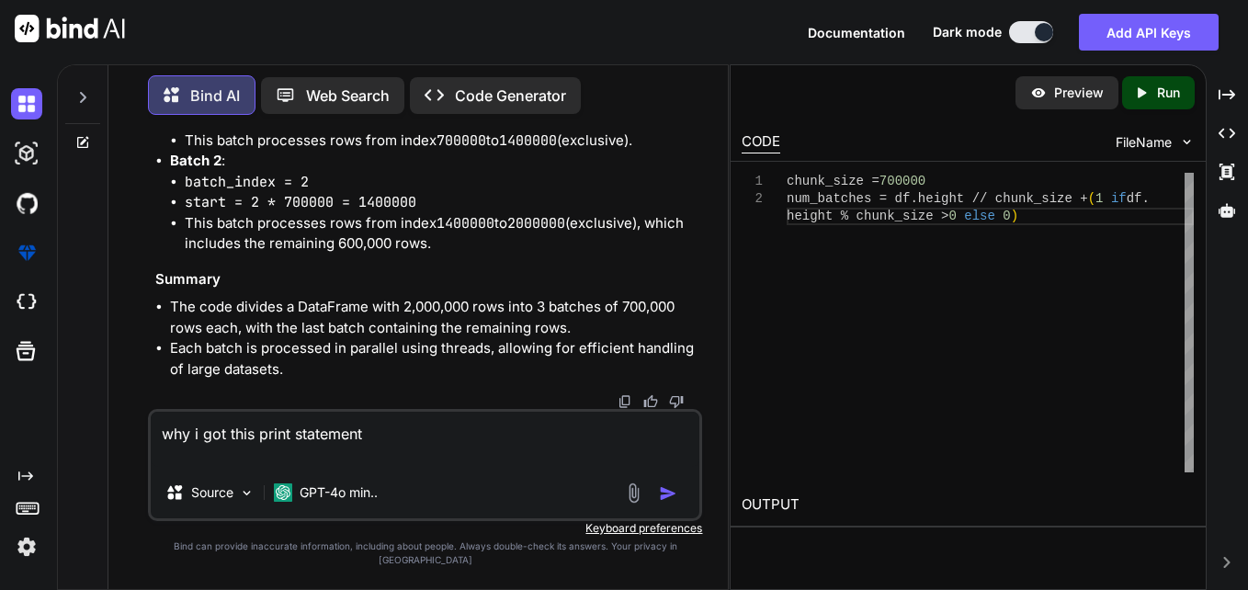
paste textarea "print(f"Processing batch {batch_index} from index {start} to {start + chunk_siz…"
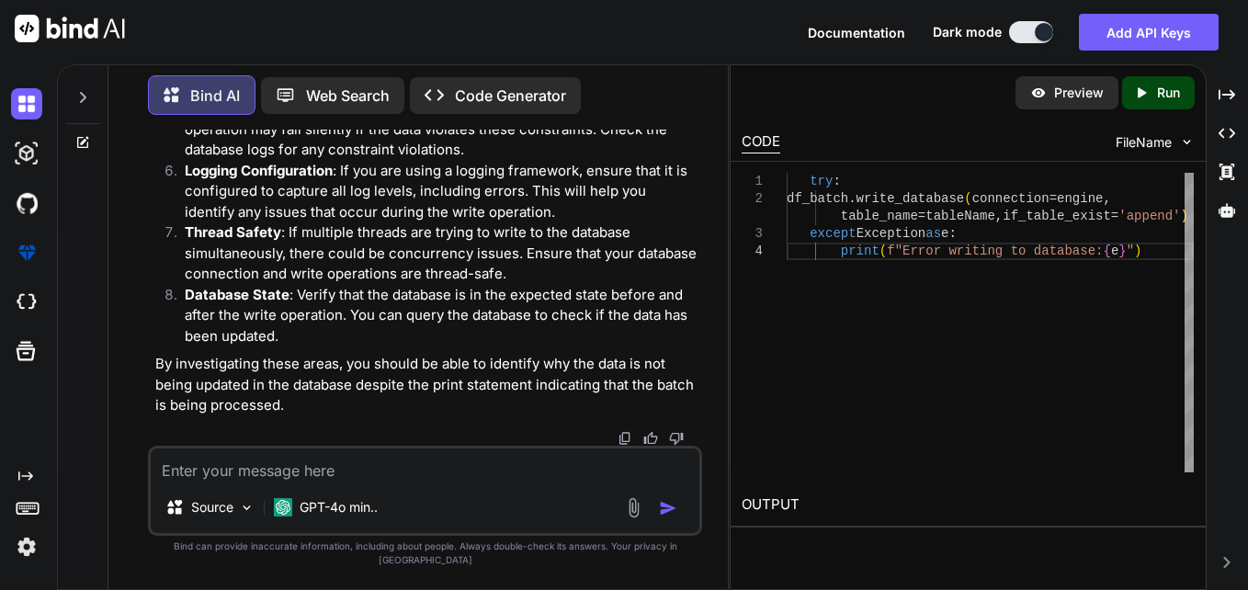
scroll to position [7067, 0]
